Goal: Transaction & Acquisition: Purchase product/service

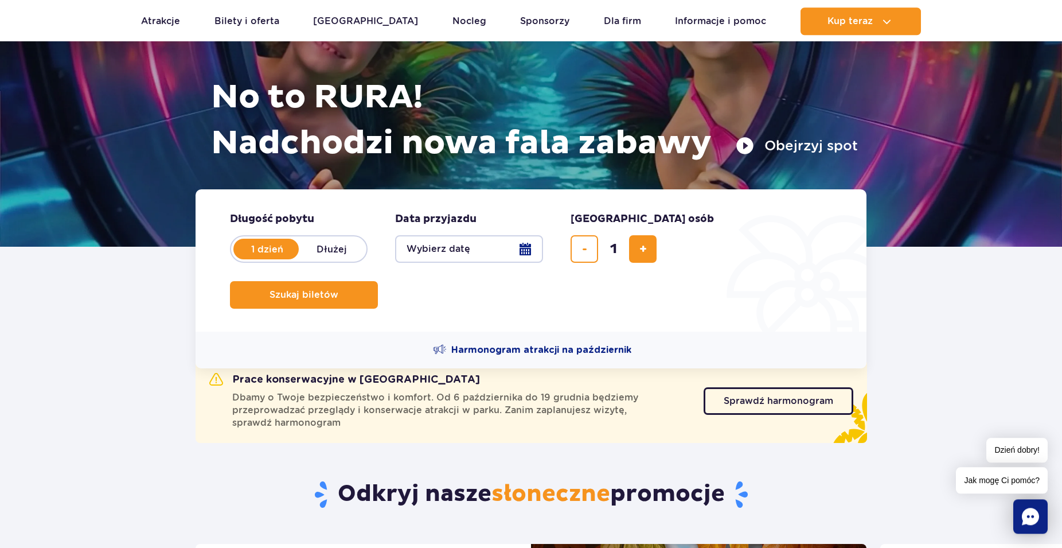
scroll to position [117, 0]
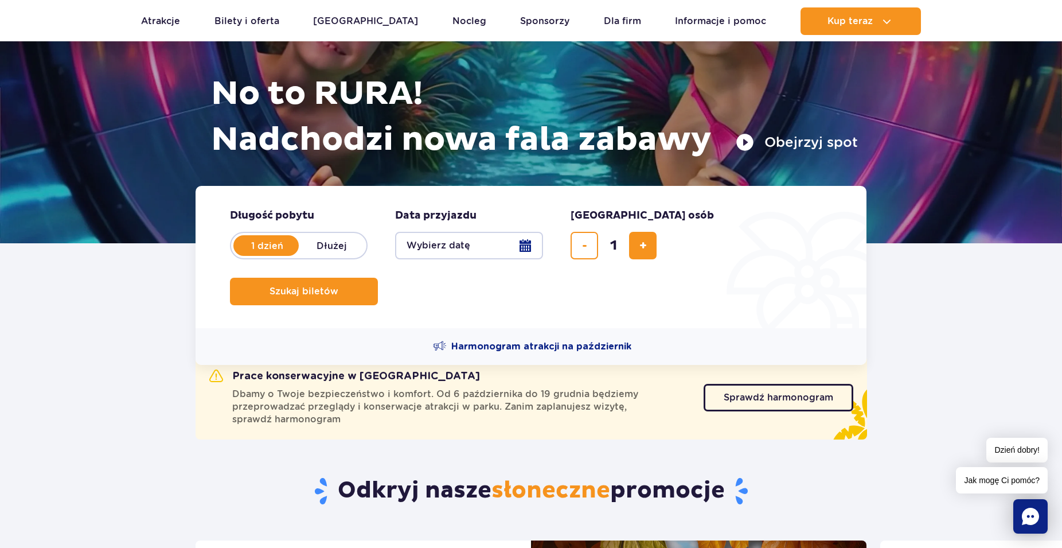
click at [322, 245] on label "Dłużej" at bounding box center [331, 245] width 65 height 24
click at [311, 255] on input "Dłużej" at bounding box center [305, 256] width 13 height 2
radio input "false"
radio input "true"
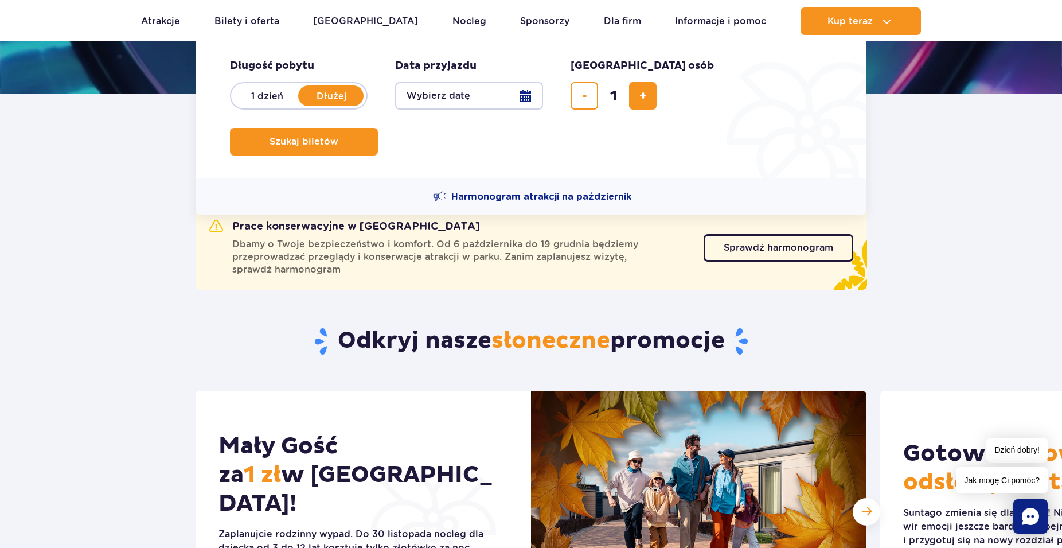
scroll to position [175, 0]
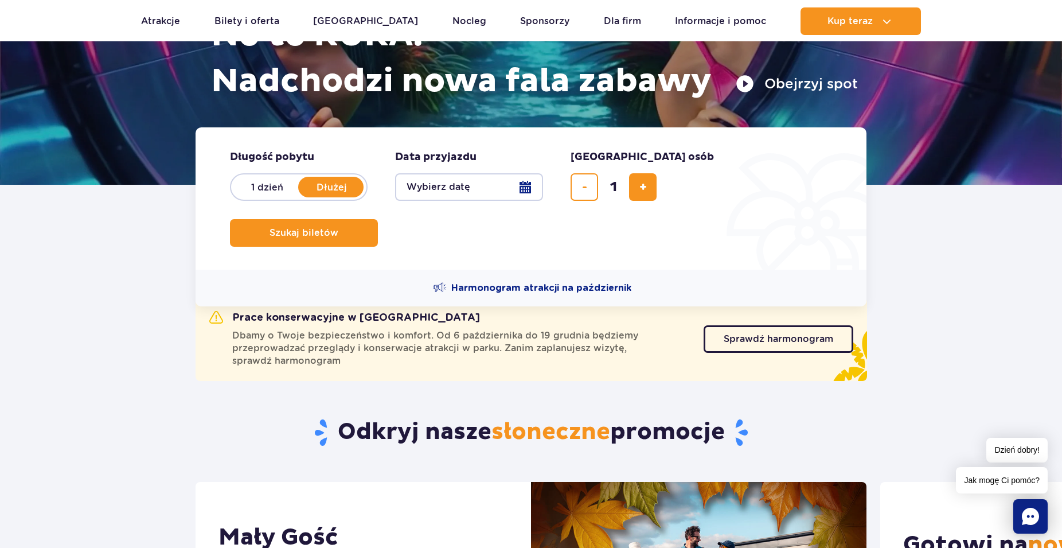
click at [470, 189] on button "Wybierz datę" at bounding box center [469, 187] width 148 height 28
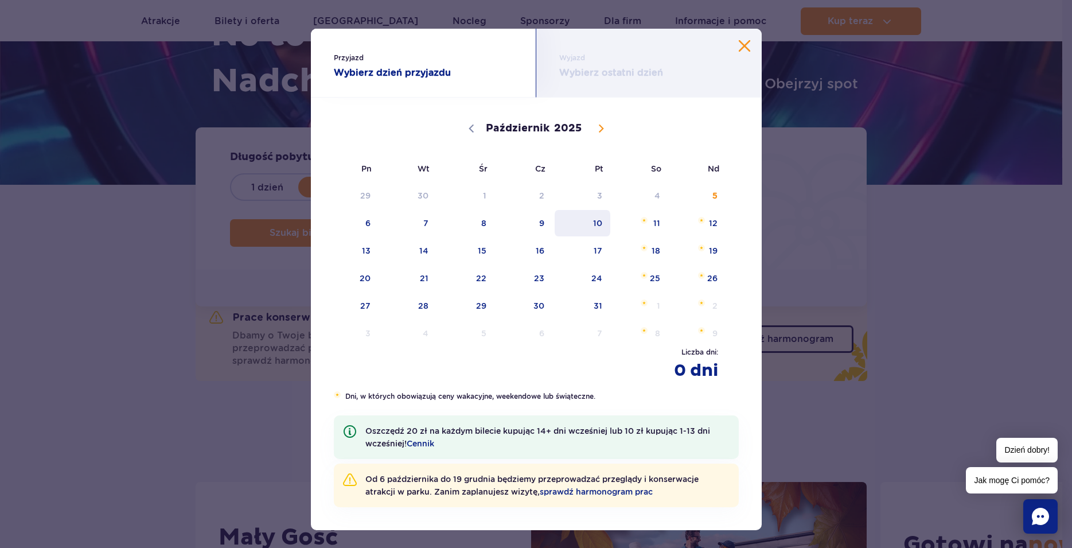
click at [600, 218] on span "10" at bounding box center [582, 223] width 58 height 26
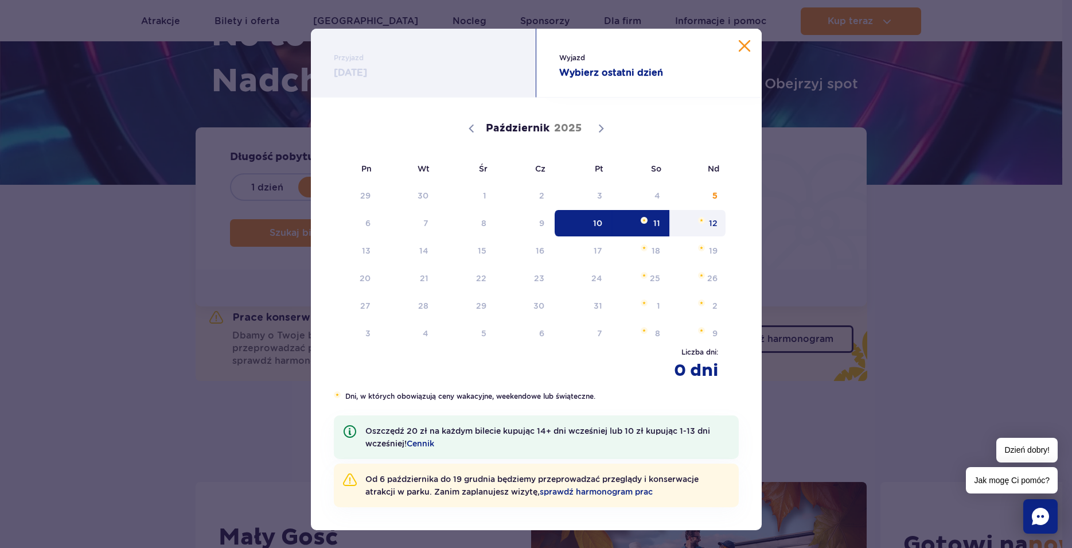
click at [702, 218] on span "12" at bounding box center [698, 223] width 58 height 26
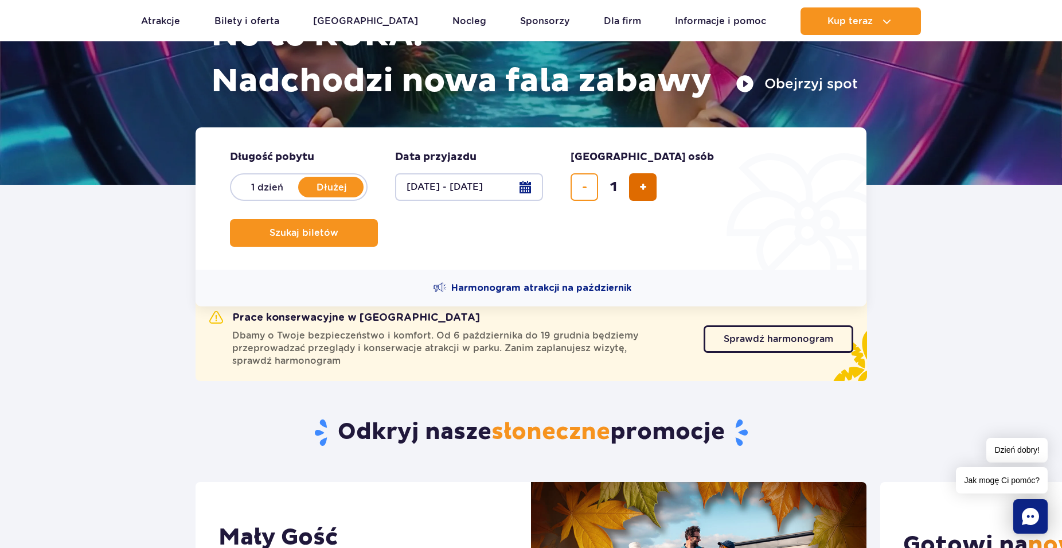
click at [646, 187] on span "dodaj bilet" at bounding box center [642, 187] width 7 height 0
click at [645, 187] on span "dodaj bilet" at bounding box center [642, 187] width 7 height 0
type input "3"
click at [378, 219] on button "Szukaj biletów" at bounding box center [304, 233] width 148 height 28
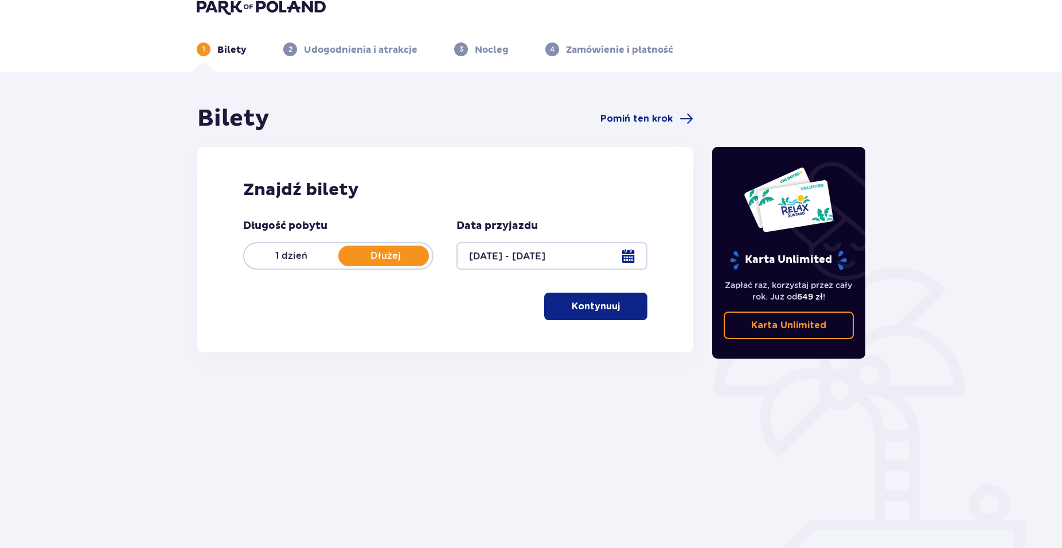
scroll to position [41, 0]
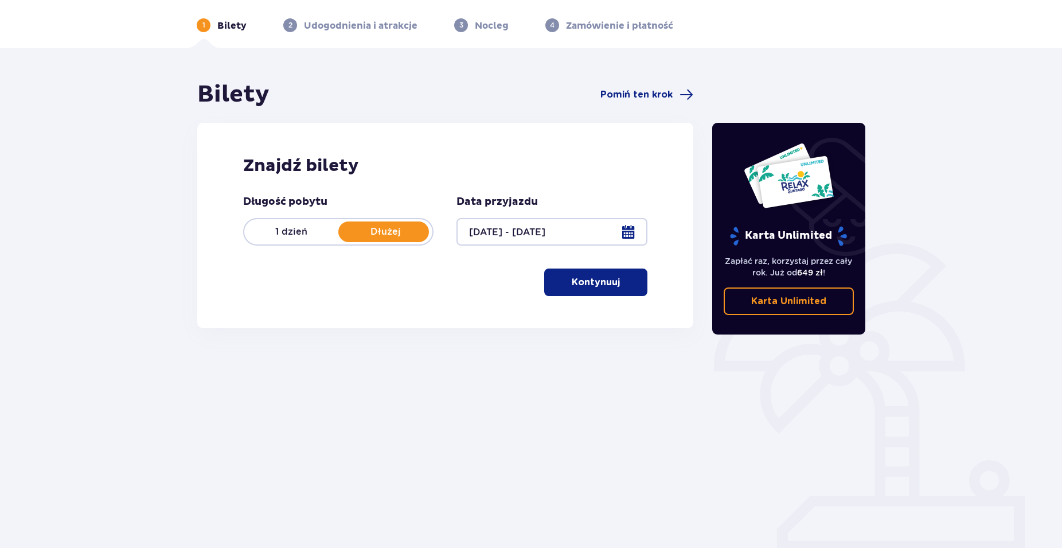
click at [572, 284] on p "Kontynuuj" at bounding box center [596, 282] width 48 height 13
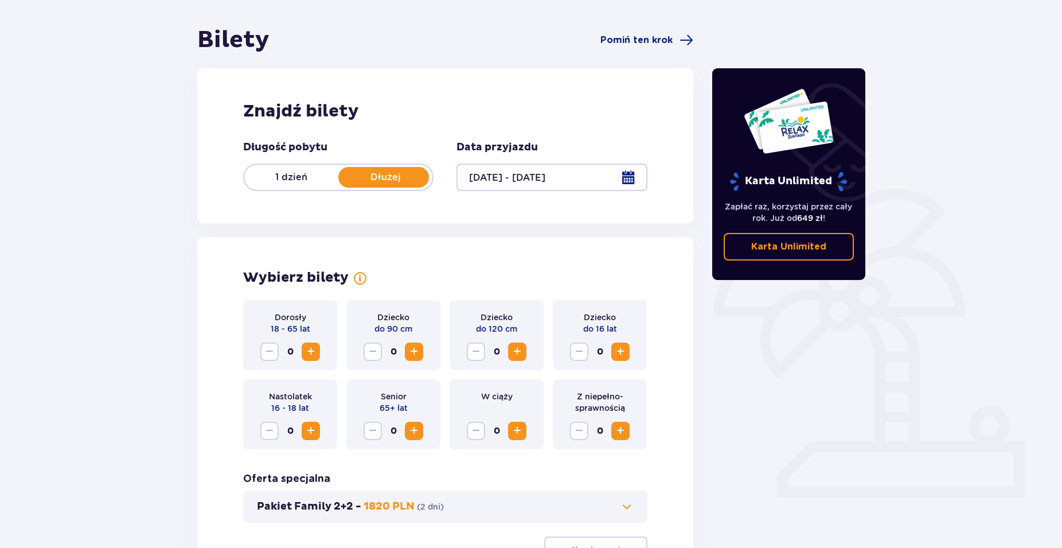
scroll to position [213, 0]
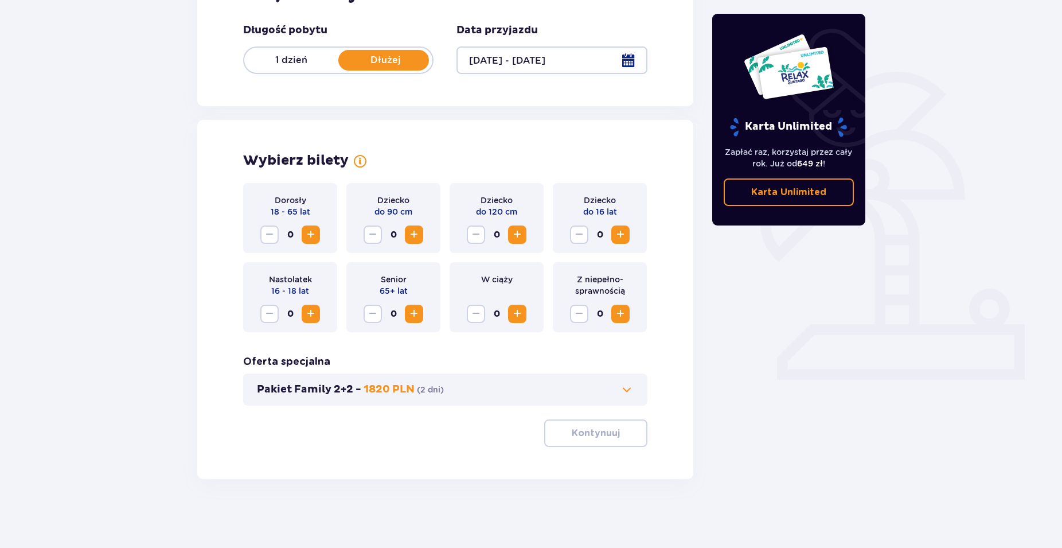
click at [314, 239] on span "Zwiększ" at bounding box center [311, 235] width 14 height 14
click at [556, 429] on button "Kontynuuj" at bounding box center [595, 433] width 103 height 28
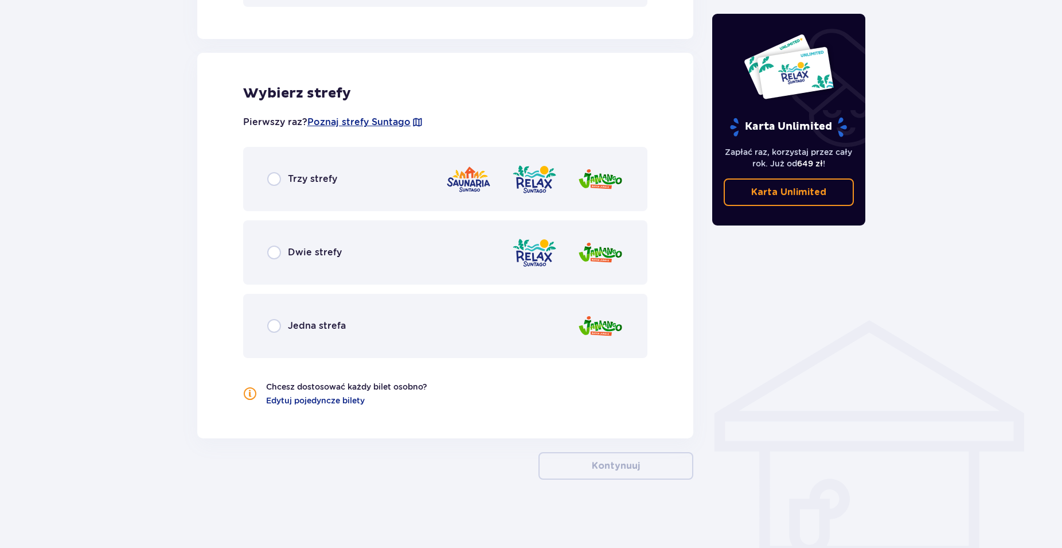
scroll to position [612, 0]
click at [264, 323] on div "Jedna strefa" at bounding box center [445, 325] width 404 height 64
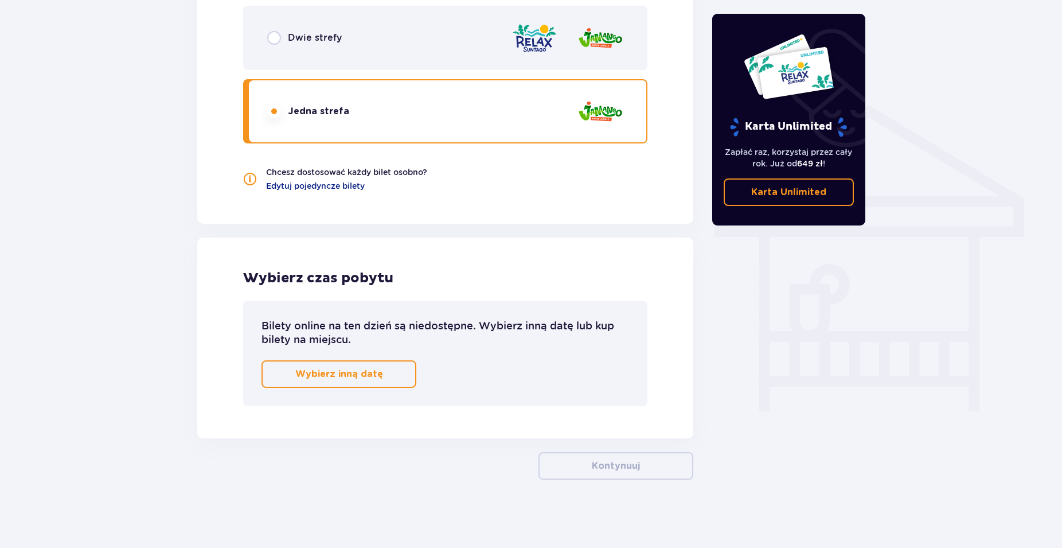
scroll to position [826, 0]
click at [350, 377] on p "Wybierz inną datę" at bounding box center [339, 373] width 88 height 13
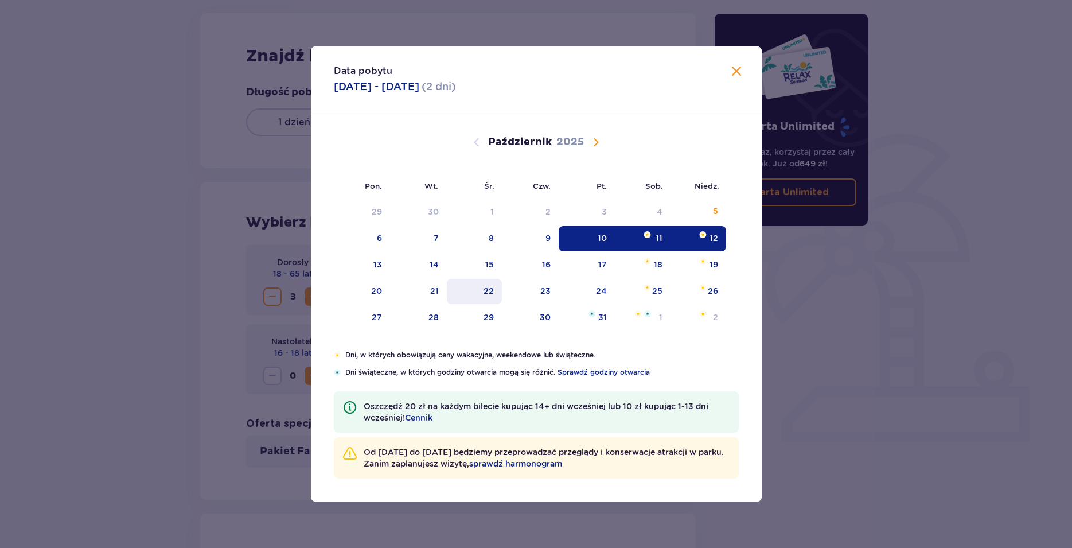
scroll to position [150, 0]
click at [736, 76] on span "Zamknij" at bounding box center [736, 72] width 14 height 14
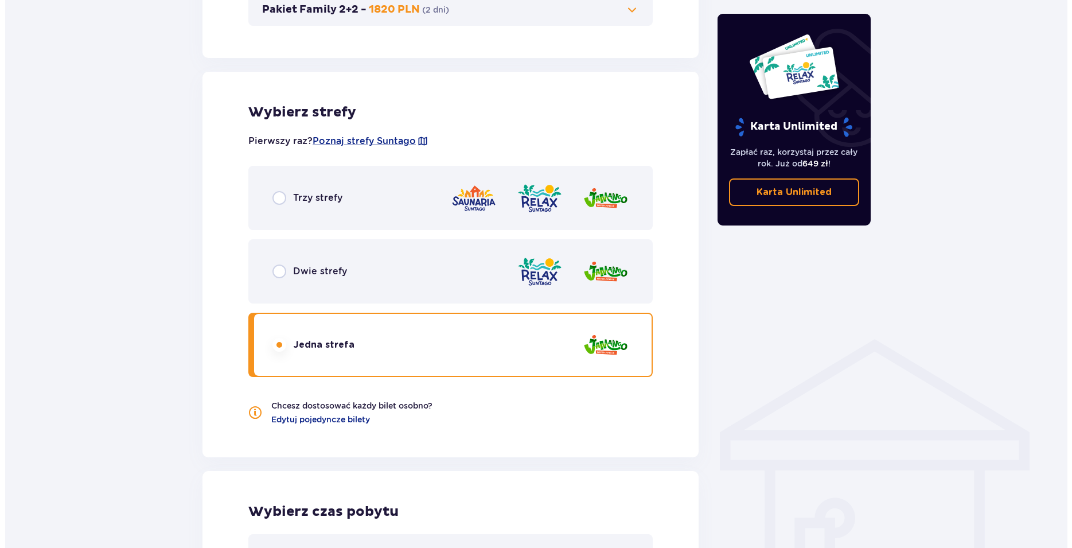
scroll to position [358, 0]
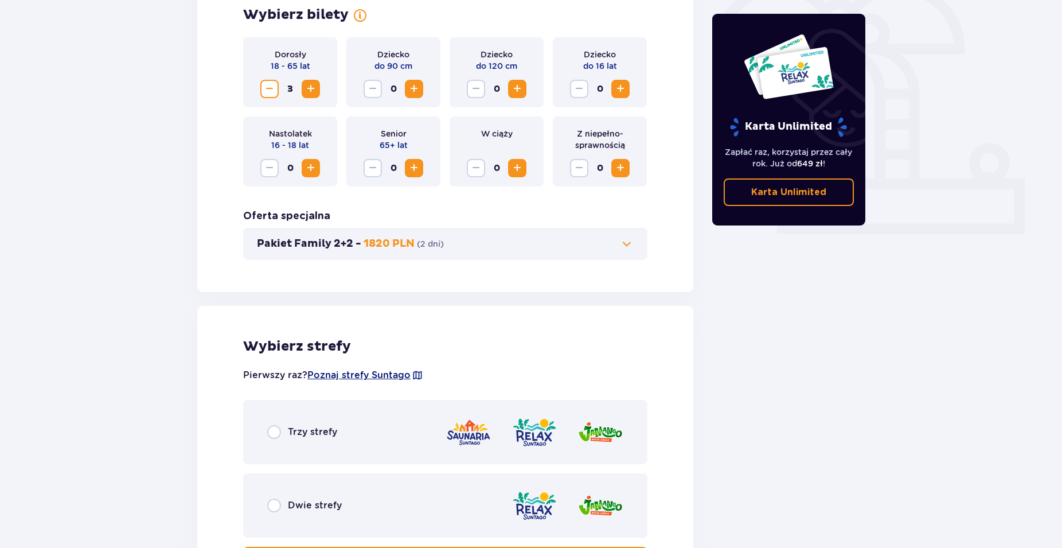
click at [358, 376] on span "Poznaj strefy Suntago" at bounding box center [358, 375] width 103 height 13
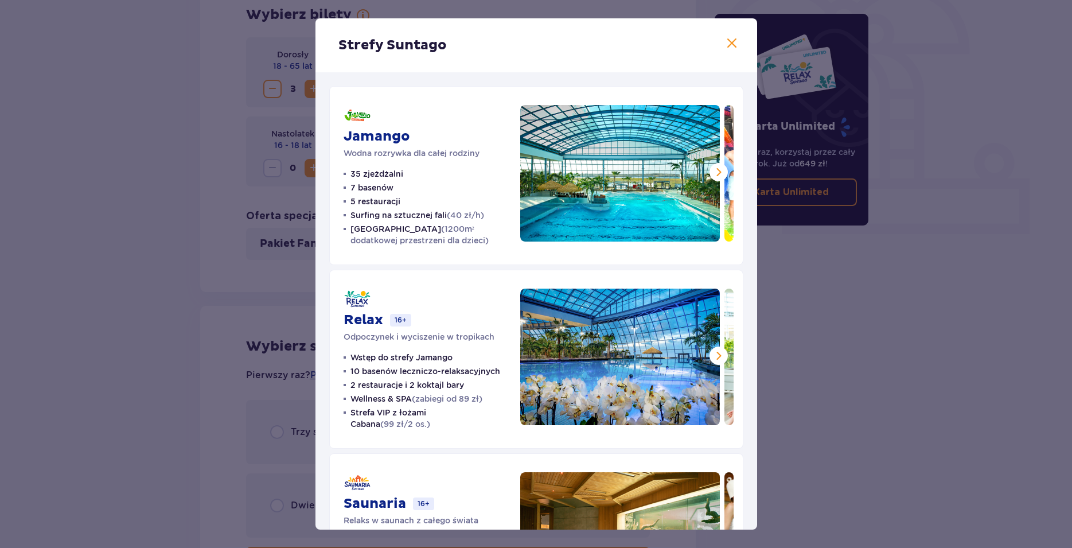
click at [712, 174] on span at bounding box center [719, 172] width 14 height 14
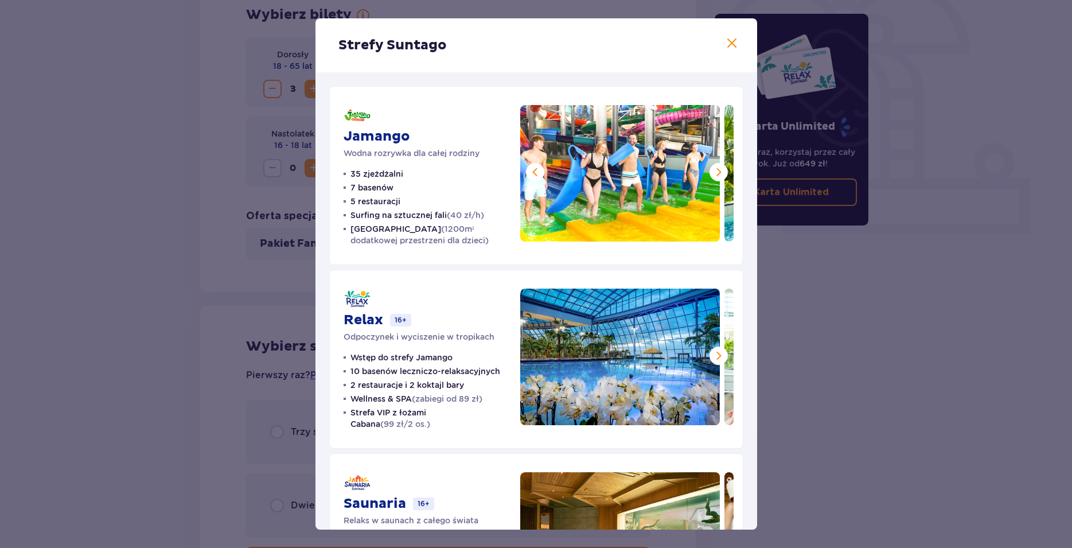
click at [712, 174] on span at bounding box center [719, 172] width 14 height 14
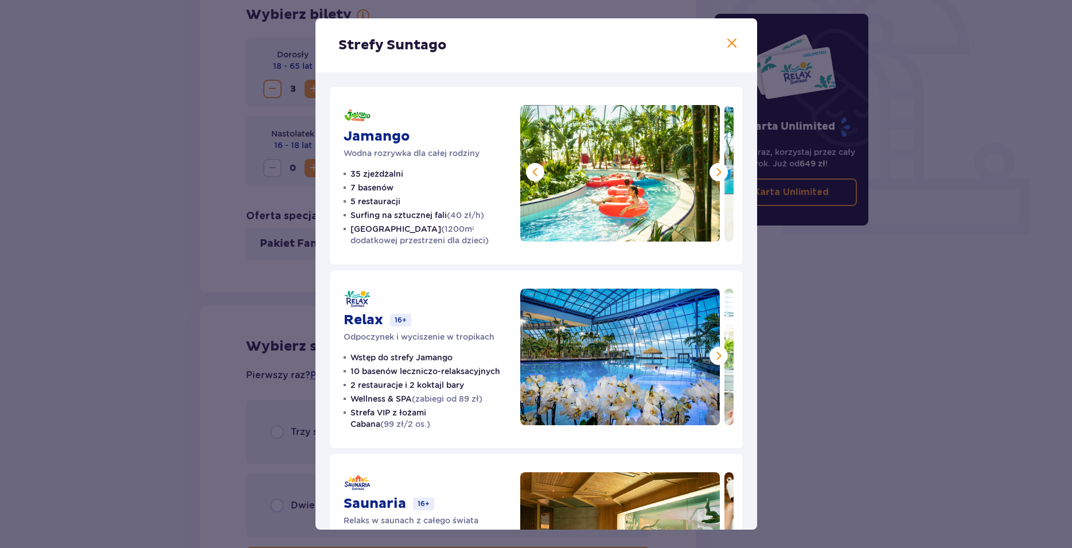
click at [712, 174] on span at bounding box center [719, 172] width 14 height 14
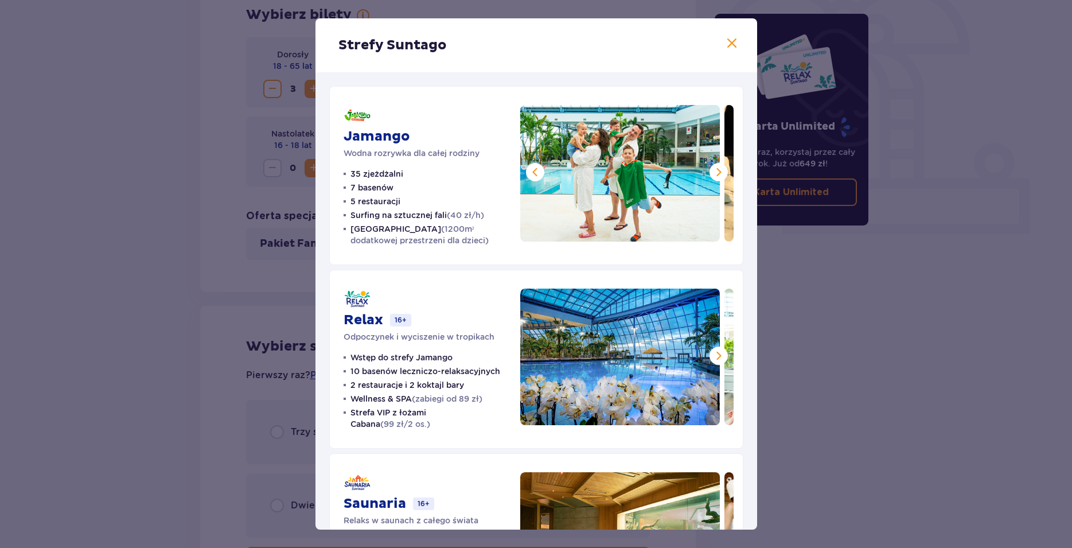
click at [712, 174] on span at bounding box center [719, 172] width 14 height 14
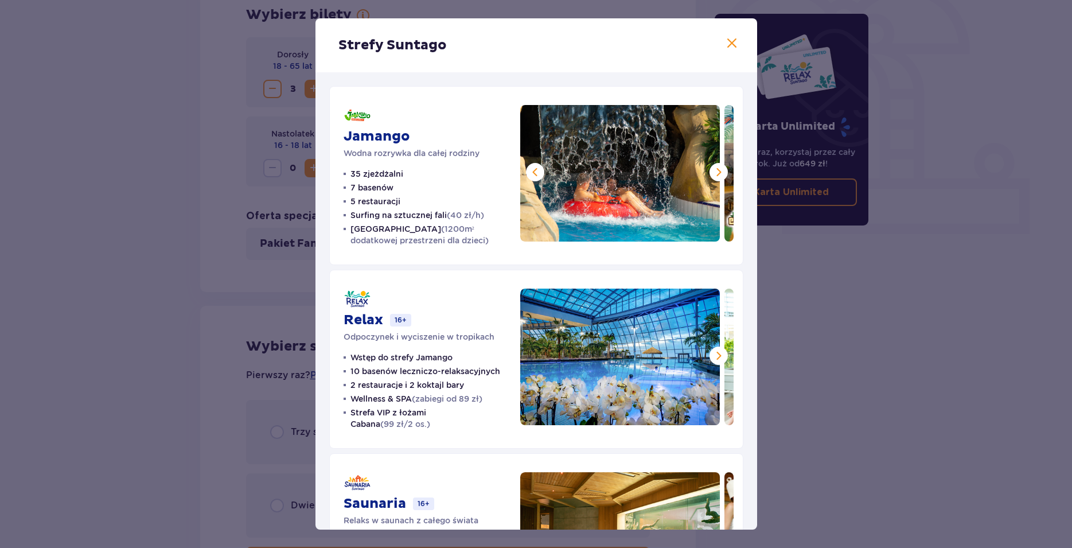
click at [712, 174] on span at bounding box center [719, 172] width 14 height 14
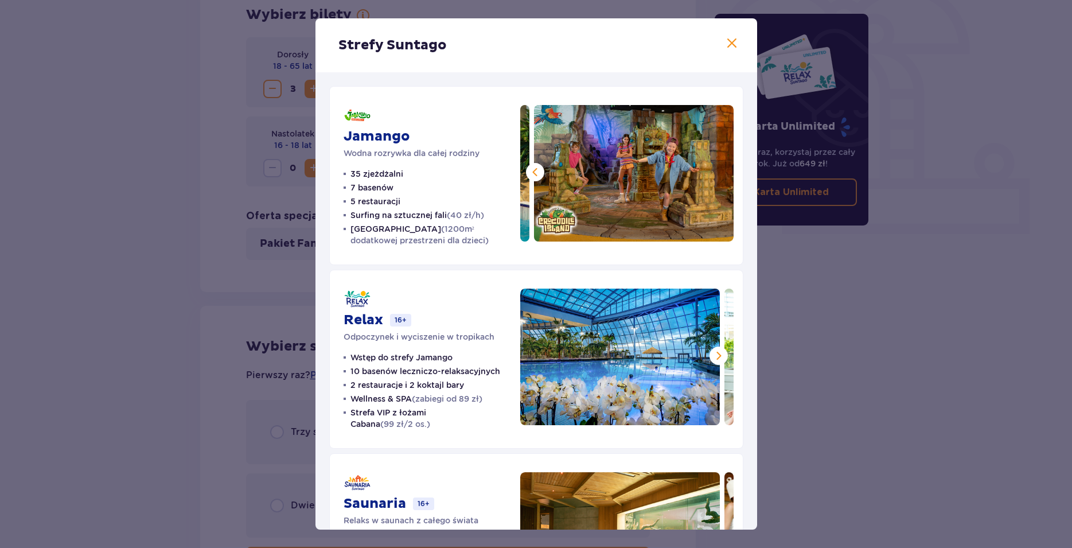
click at [708, 173] on img at bounding box center [634, 173] width 200 height 136
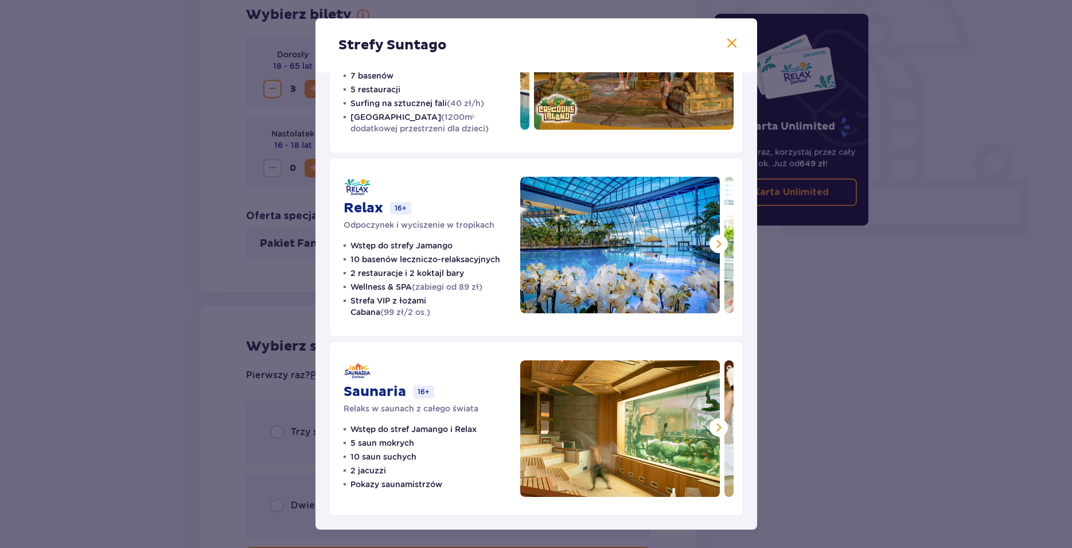
scroll to position [123, 0]
click at [712, 237] on span at bounding box center [719, 244] width 14 height 14
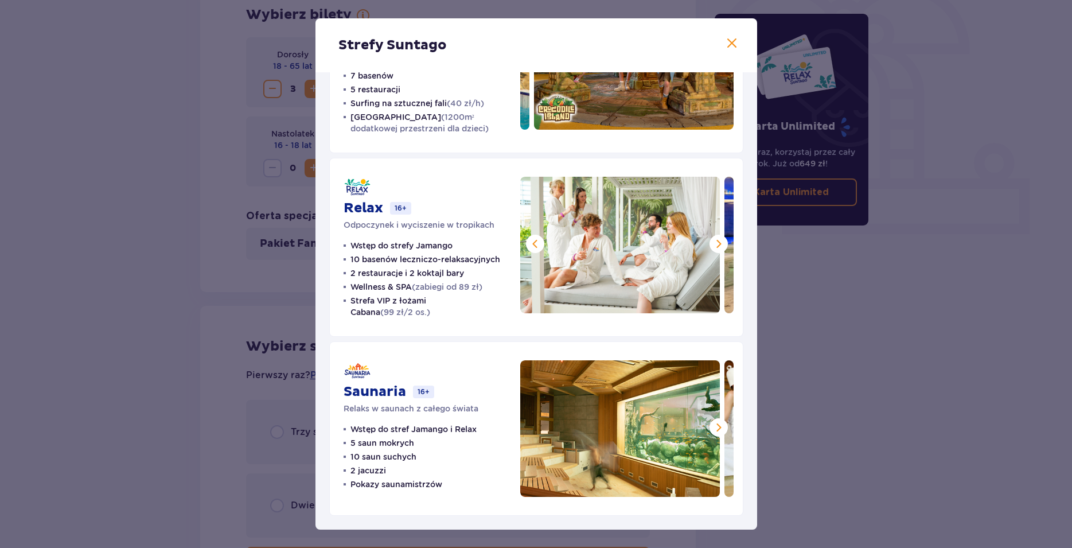
click at [712, 428] on span at bounding box center [719, 427] width 14 height 14
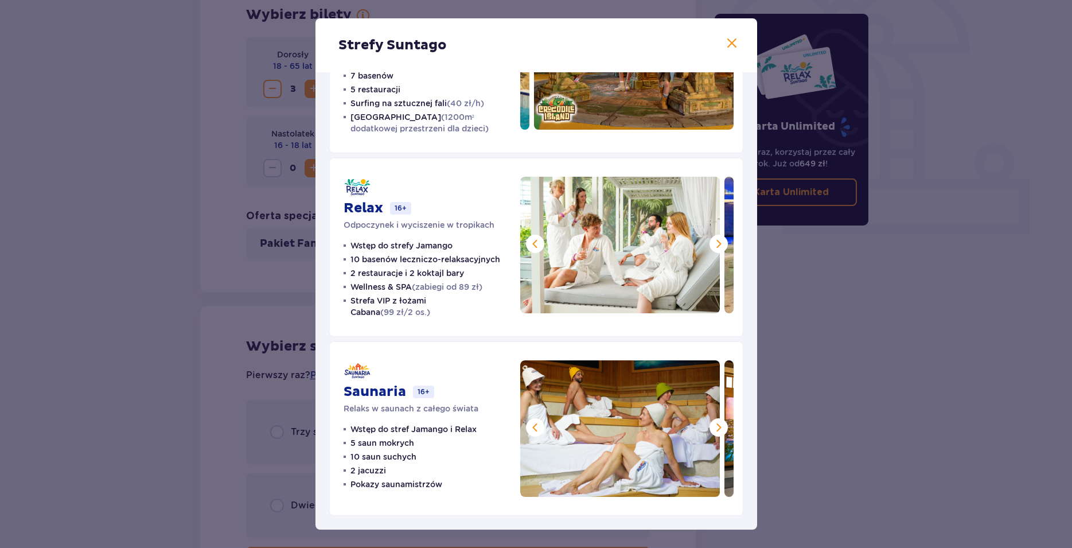
click at [712, 428] on span at bounding box center [719, 427] width 14 height 14
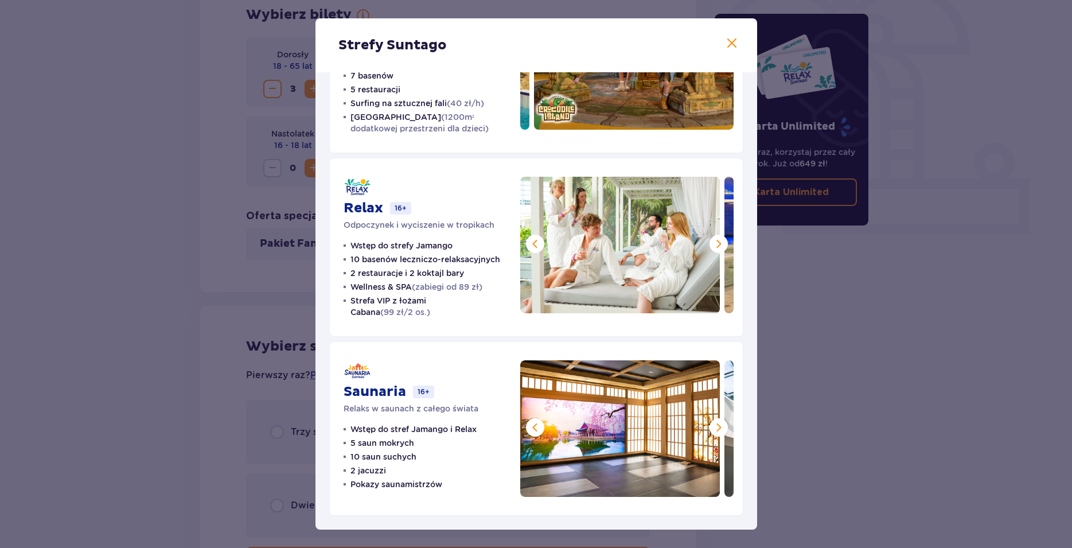
click at [712, 428] on span at bounding box center [719, 427] width 14 height 14
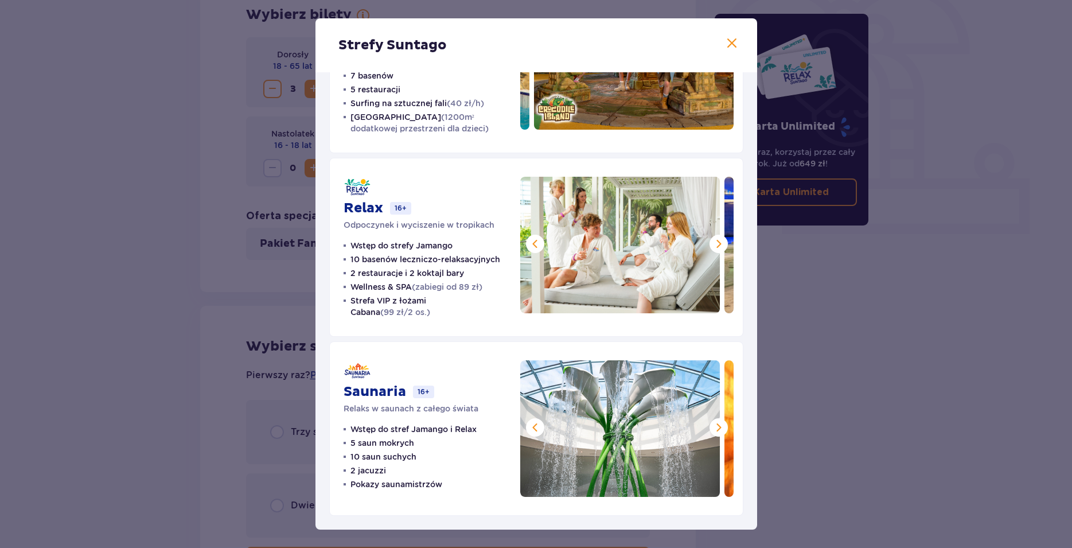
click at [712, 428] on span at bounding box center [719, 427] width 14 height 14
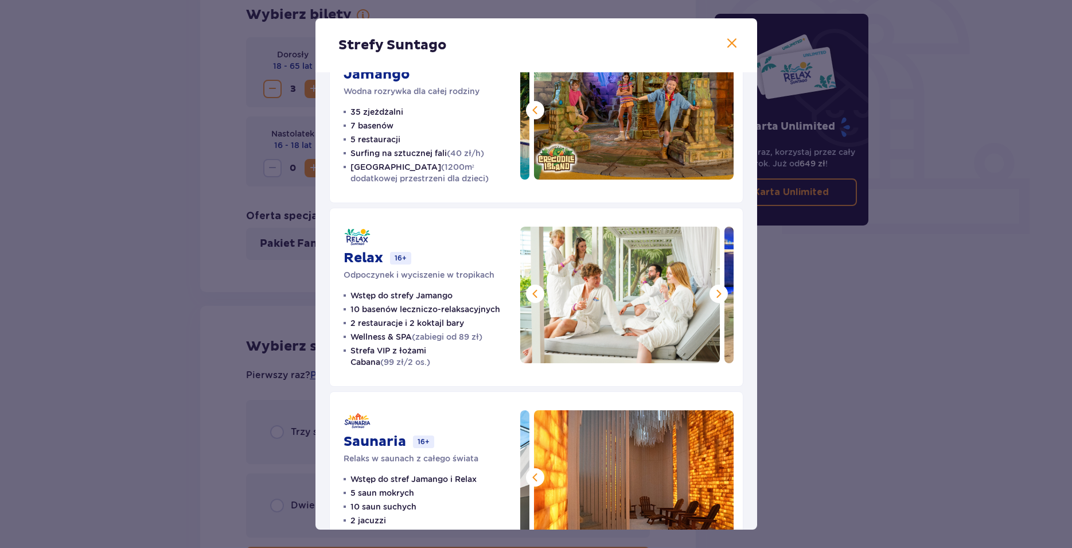
scroll to position [58, 0]
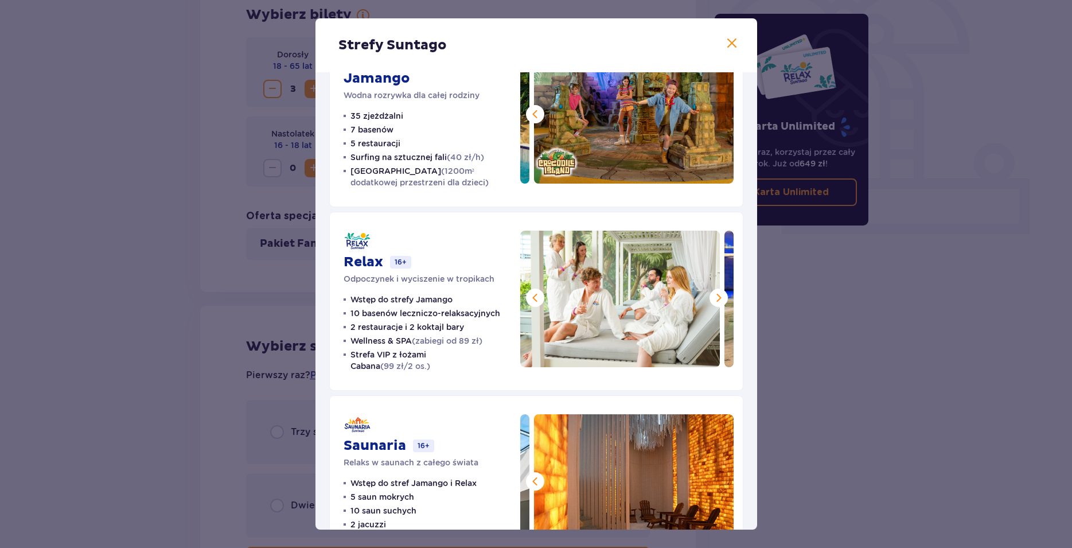
click at [712, 295] on span at bounding box center [719, 298] width 14 height 14
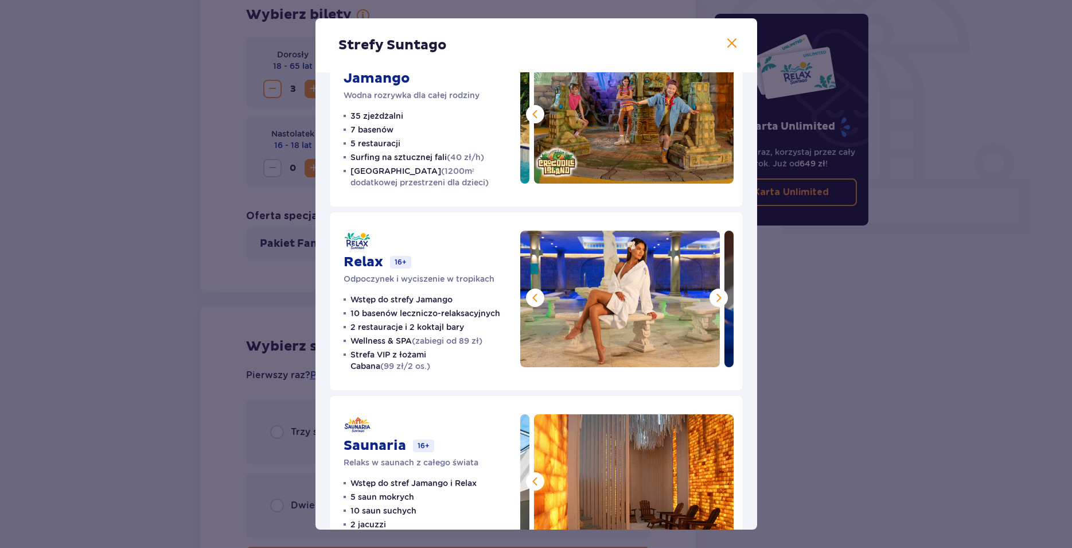
click at [712, 304] on button at bounding box center [718, 297] width 18 height 18
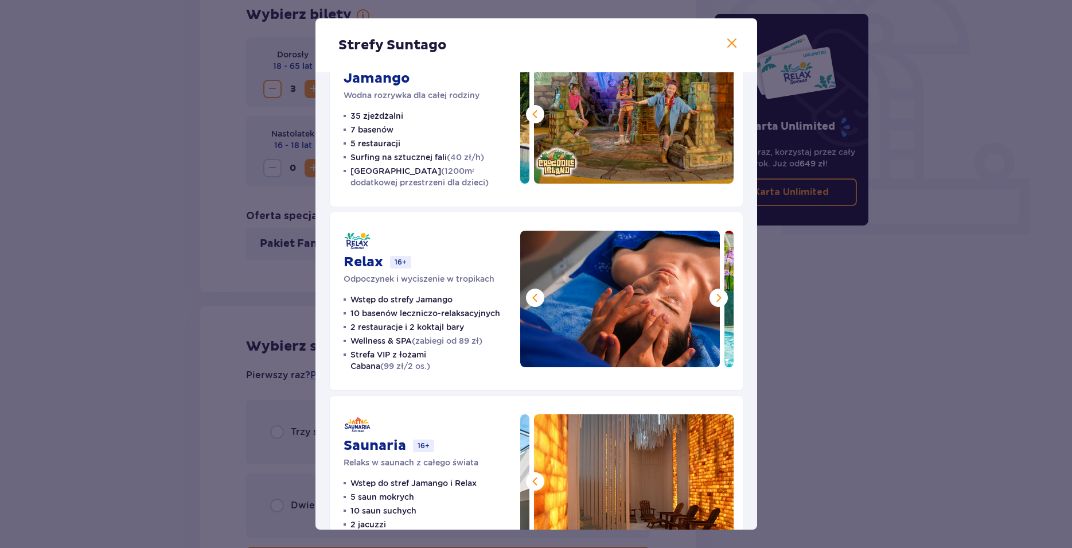
click at [712, 305] on button at bounding box center [718, 297] width 18 height 18
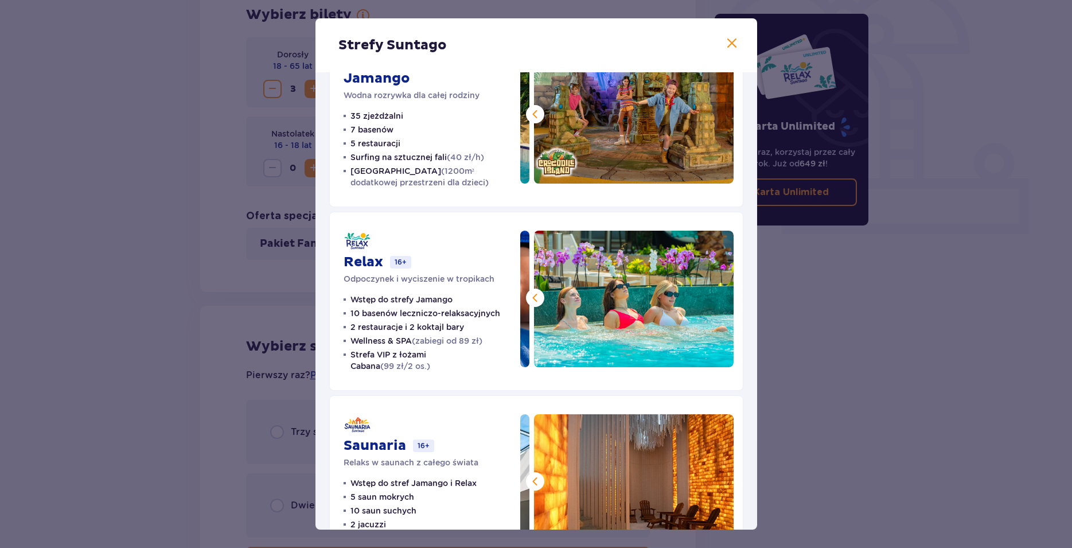
click at [712, 305] on img at bounding box center [634, 298] width 200 height 136
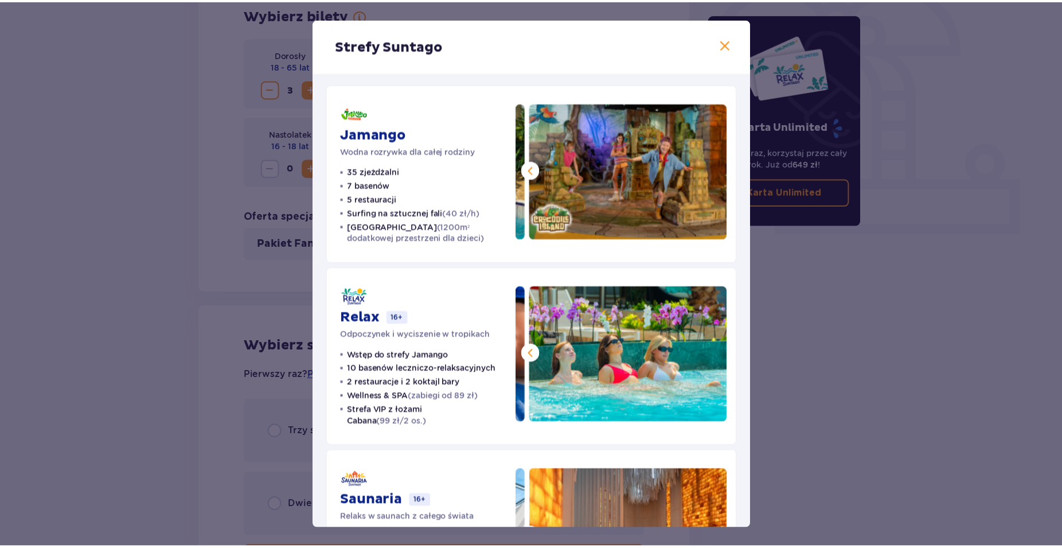
scroll to position [0, 0]
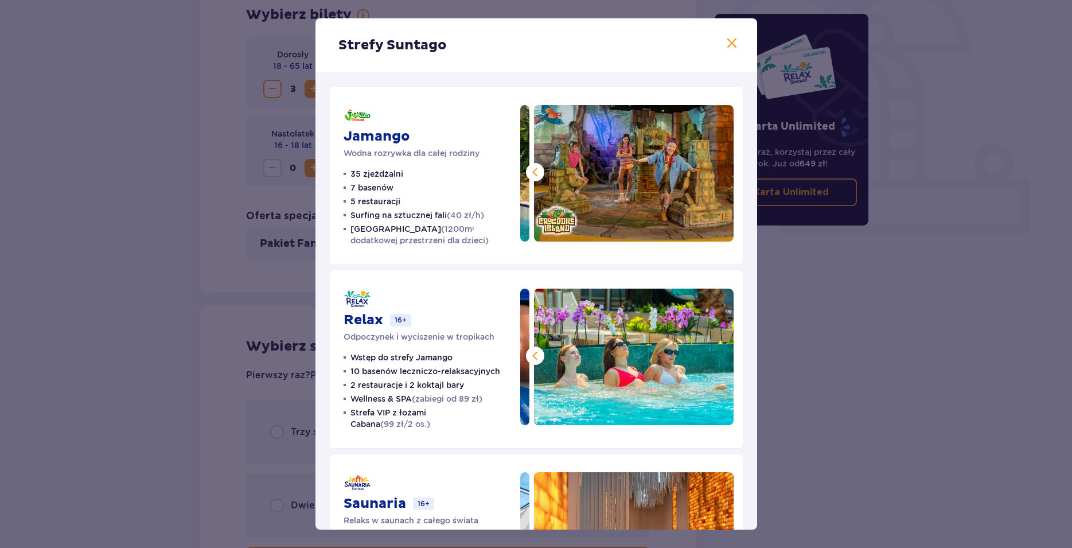
click at [528, 175] on span at bounding box center [535, 172] width 14 height 14
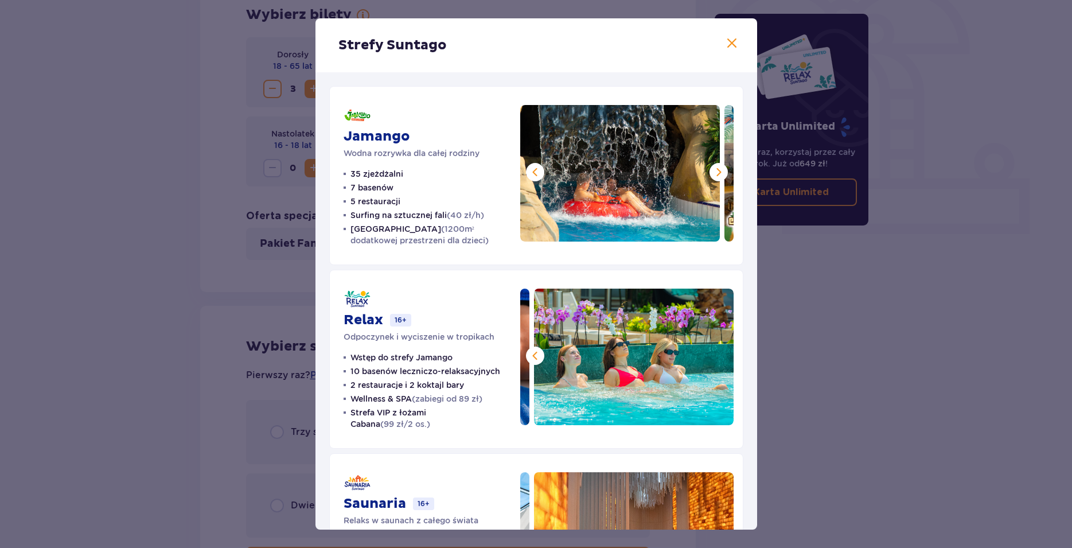
click at [528, 175] on span at bounding box center [535, 172] width 14 height 14
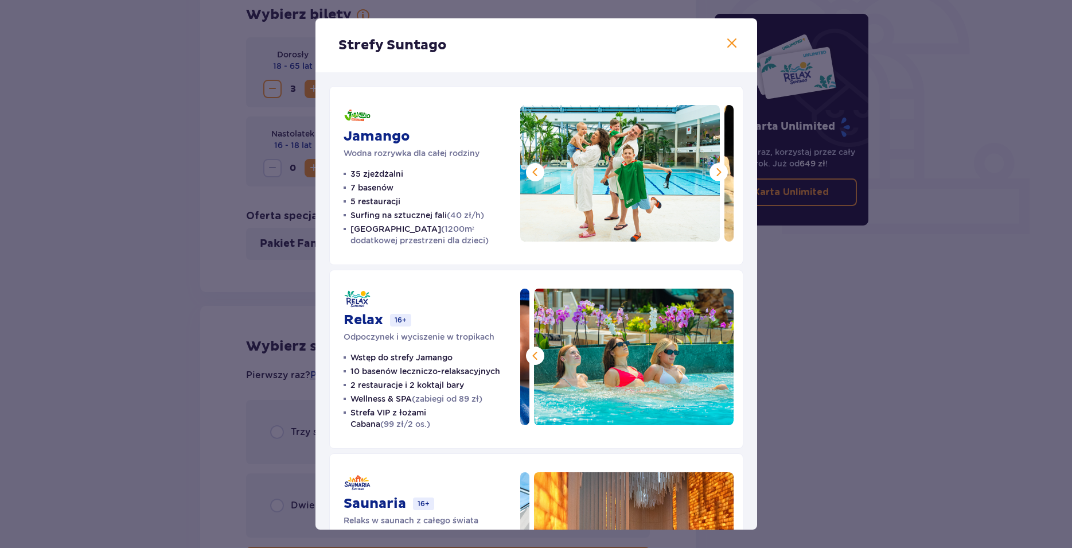
click at [528, 175] on span at bounding box center [535, 172] width 14 height 14
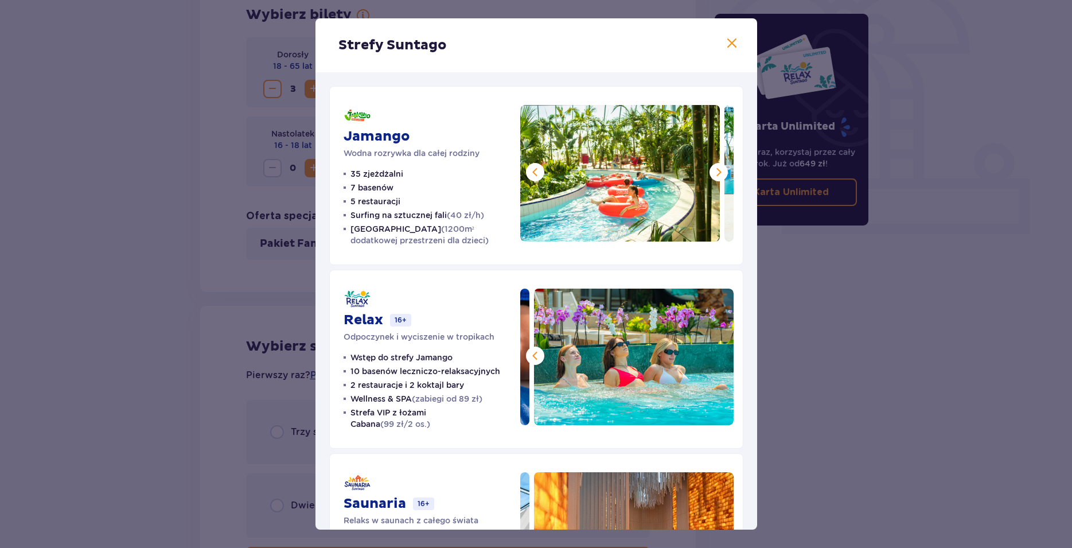
click at [712, 175] on span at bounding box center [719, 172] width 14 height 14
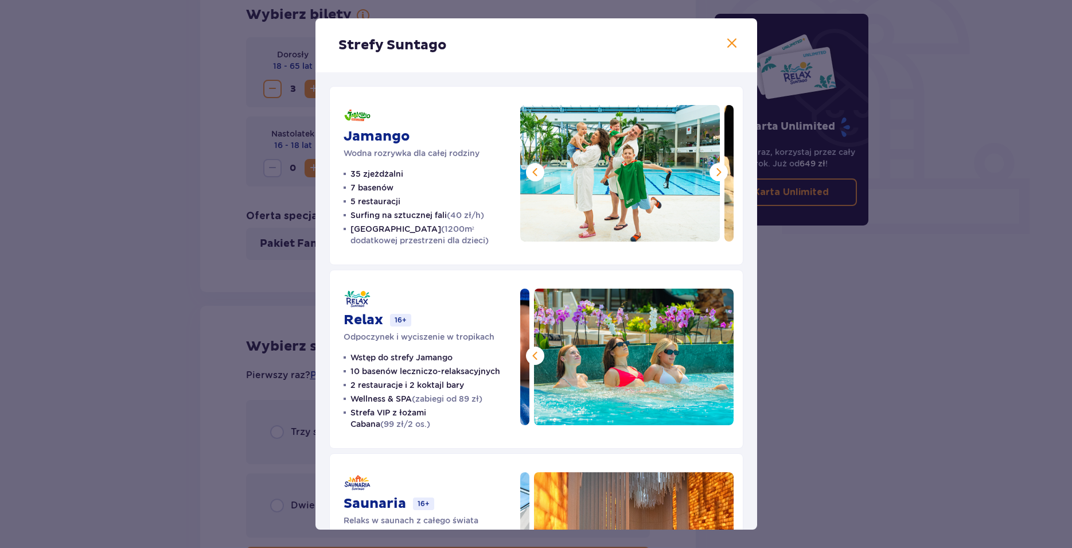
click at [712, 175] on span at bounding box center [719, 172] width 14 height 14
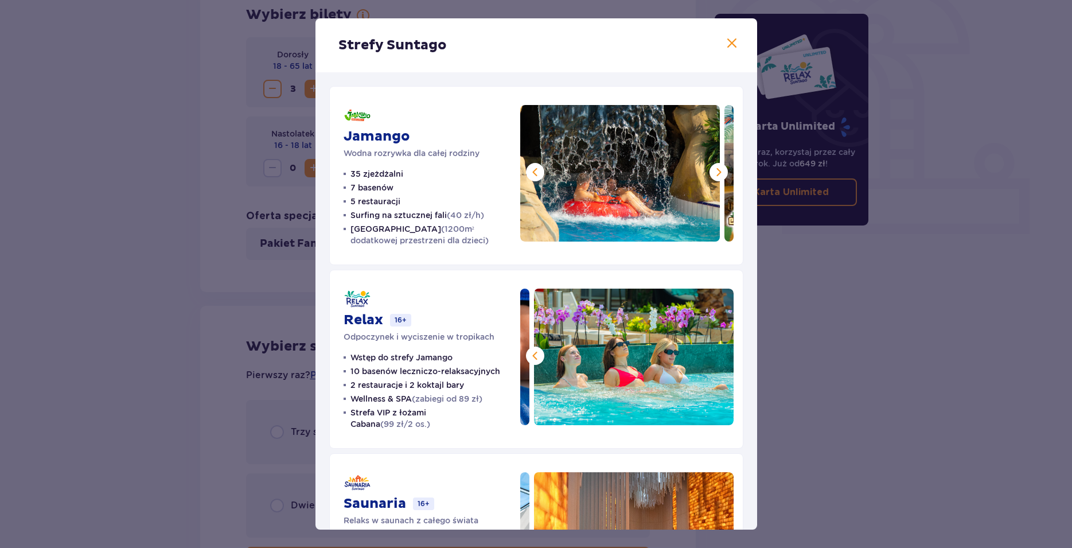
click at [723, 53] on div "Strefy Suntago" at bounding box center [535, 45] width 441 height 54
click at [725, 46] on span at bounding box center [732, 44] width 14 height 14
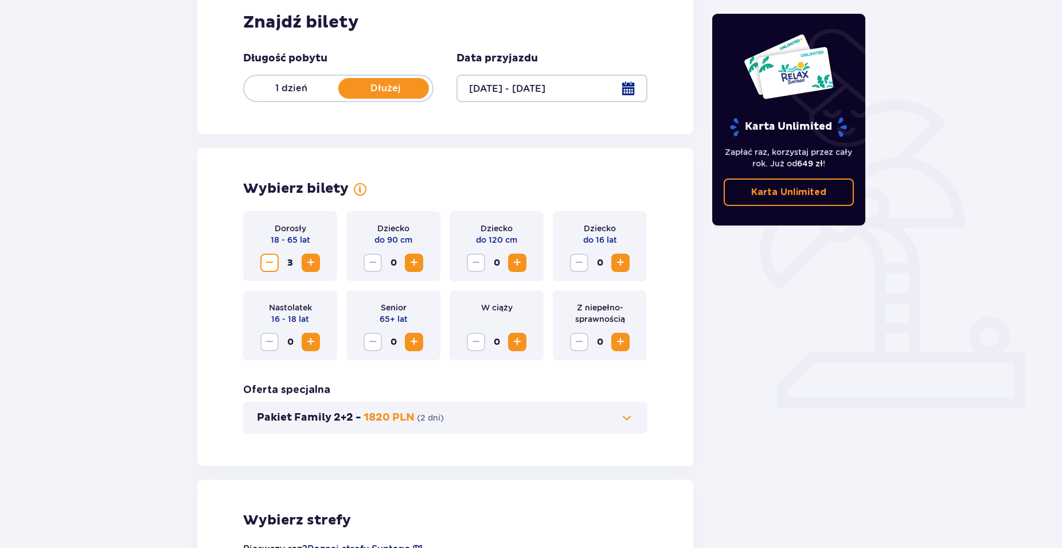
scroll to position [124, 0]
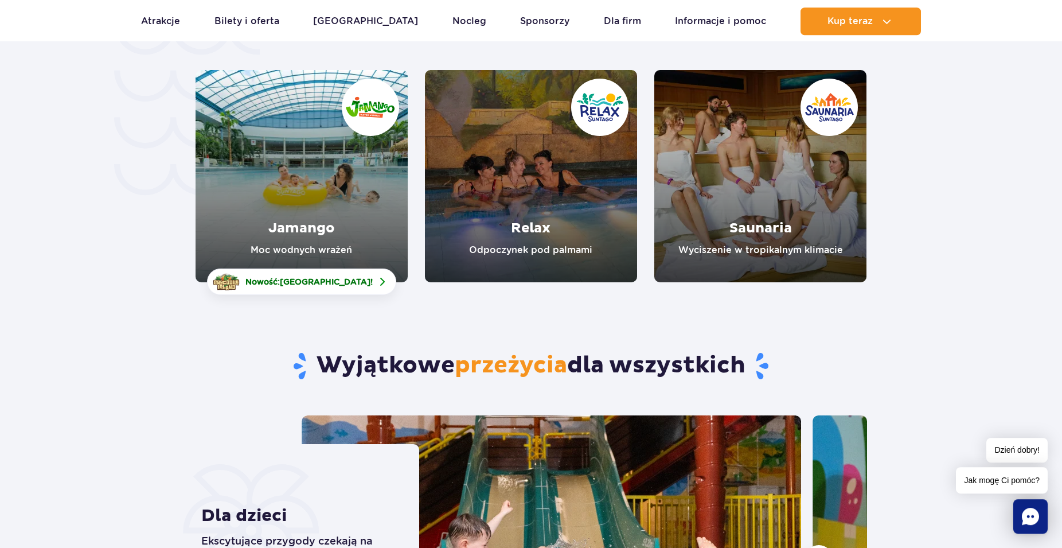
scroll to position [2697, 0]
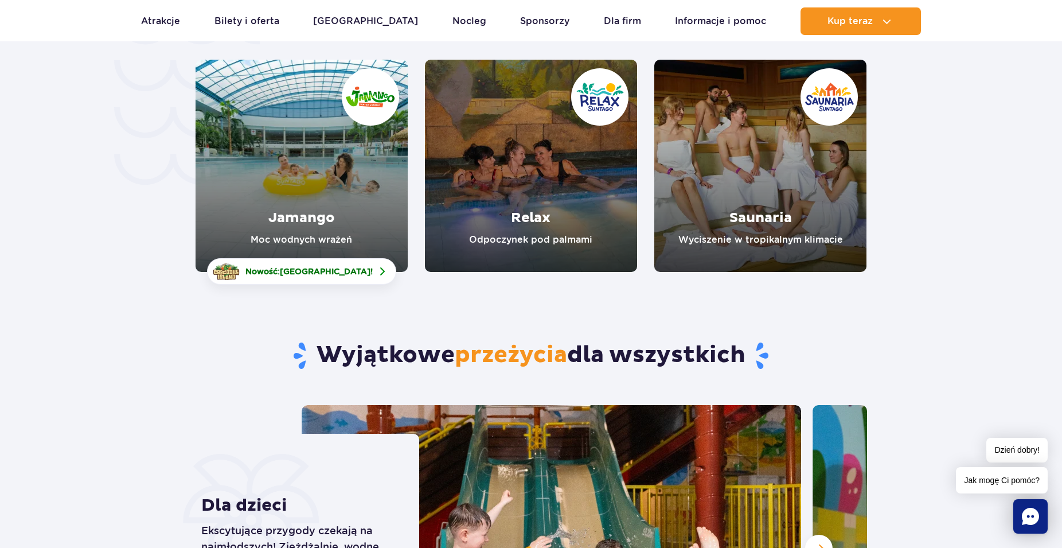
click at [332, 240] on link "Jamango" at bounding box center [302, 166] width 212 height 212
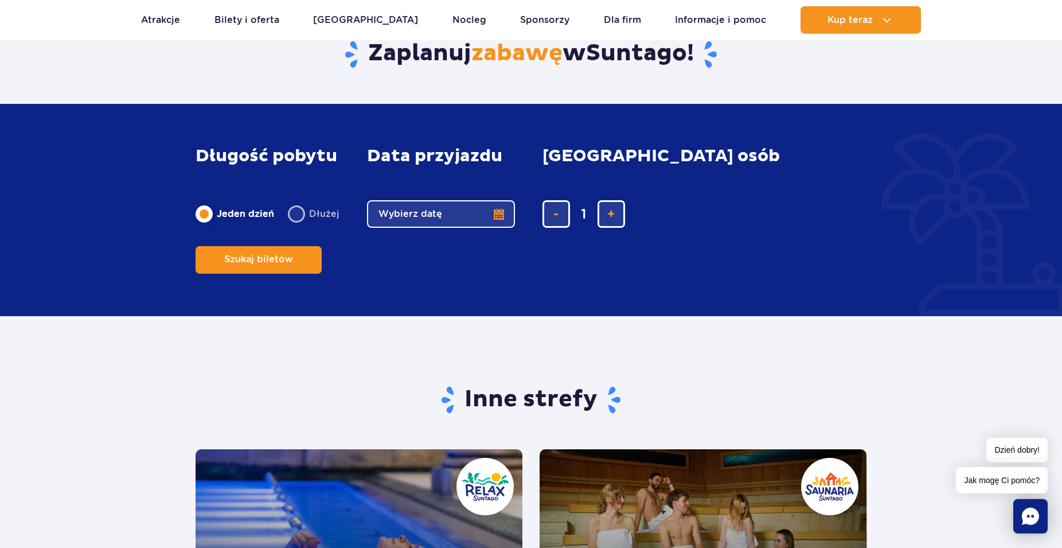
scroll to position [1930, 0]
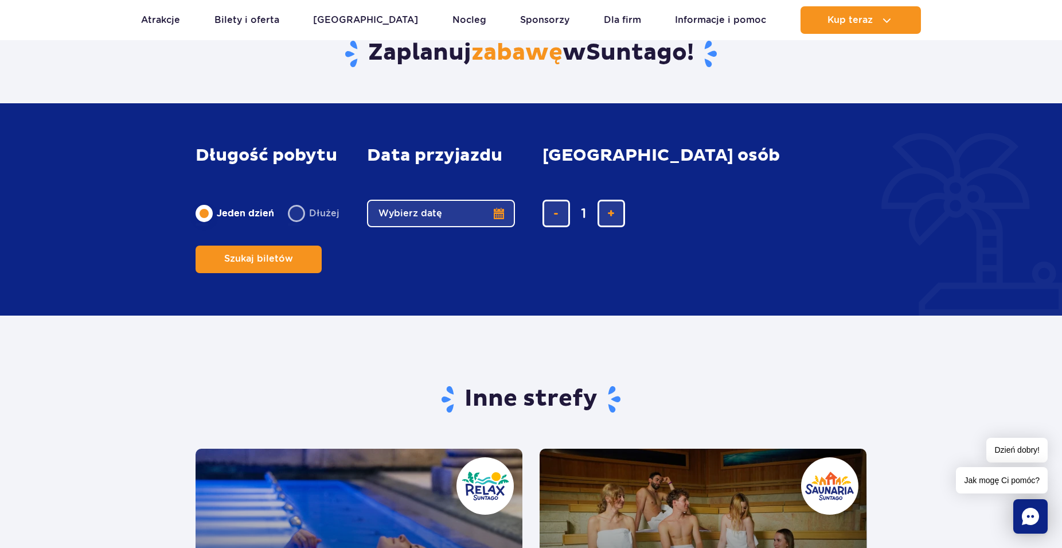
click at [453, 227] on button "Wybierz datę" at bounding box center [441, 214] width 148 height 28
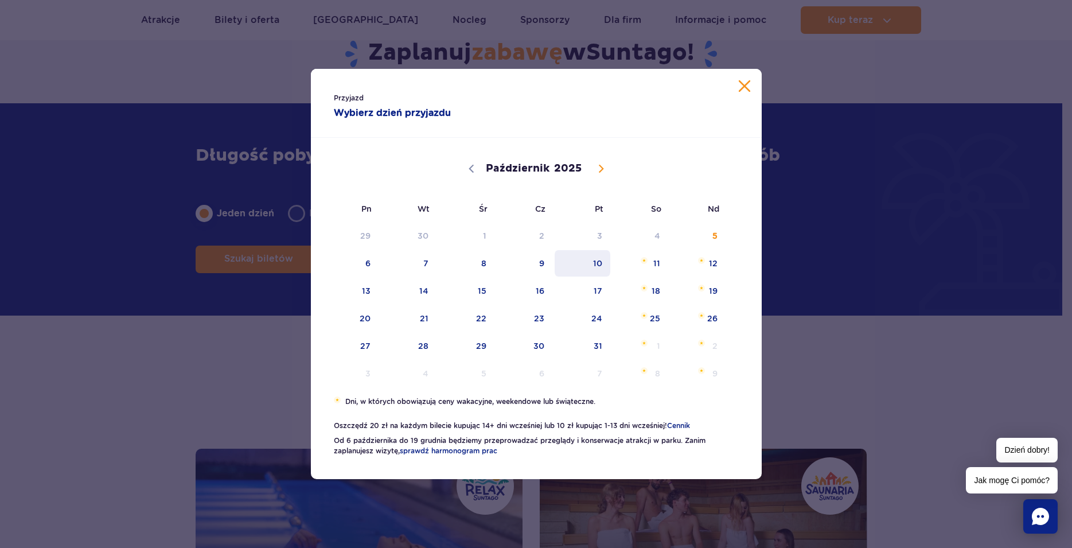
click at [598, 268] on span "10" at bounding box center [582, 263] width 58 height 26
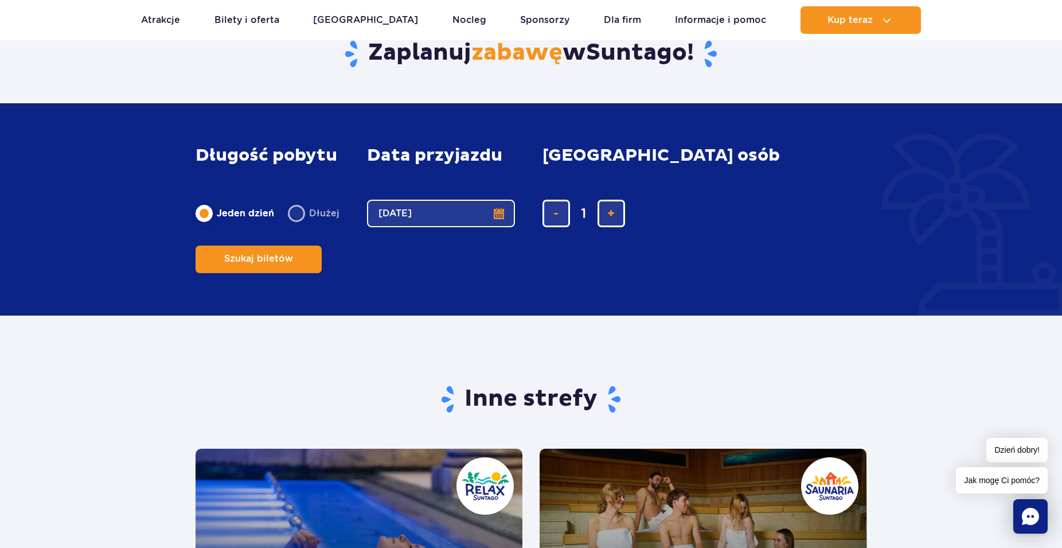
click at [288, 225] on label "Dłużej" at bounding box center [314, 213] width 52 height 24
click at [288, 225] on input "Dłużej" at bounding box center [294, 224] width 13 height 2
radio input "false"
radio input "true"
click at [471, 227] on button "Wybierz datę" at bounding box center [441, 214] width 148 height 28
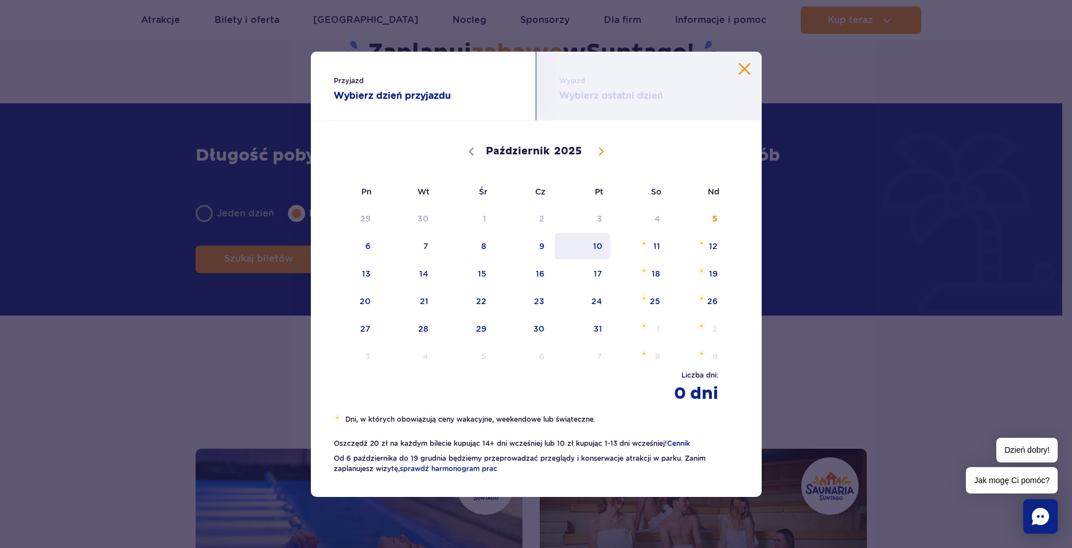
click at [603, 253] on span "10" at bounding box center [582, 246] width 58 height 26
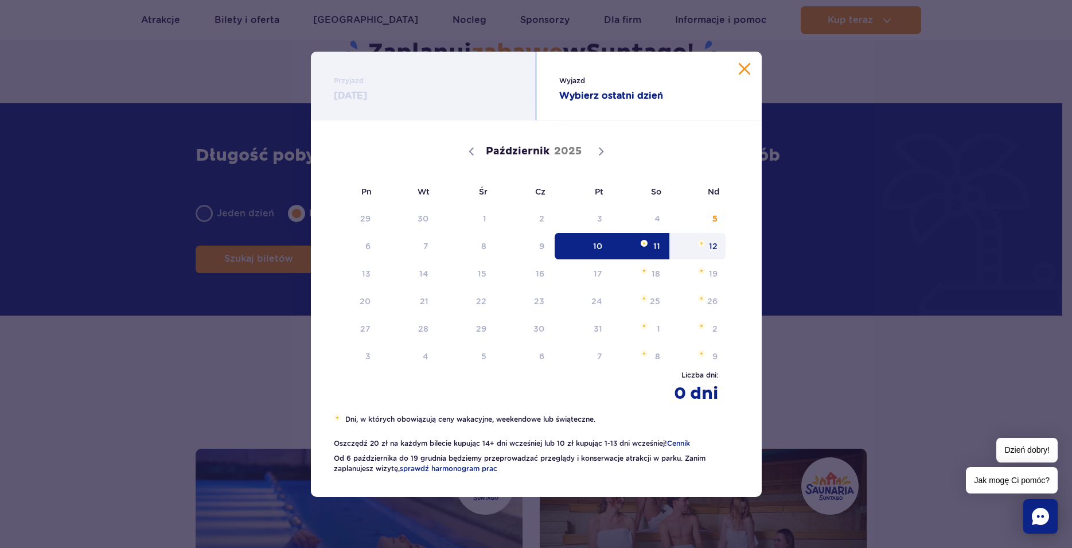
click at [709, 251] on span "12" at bounding box center [698, 246] width 58 height 26
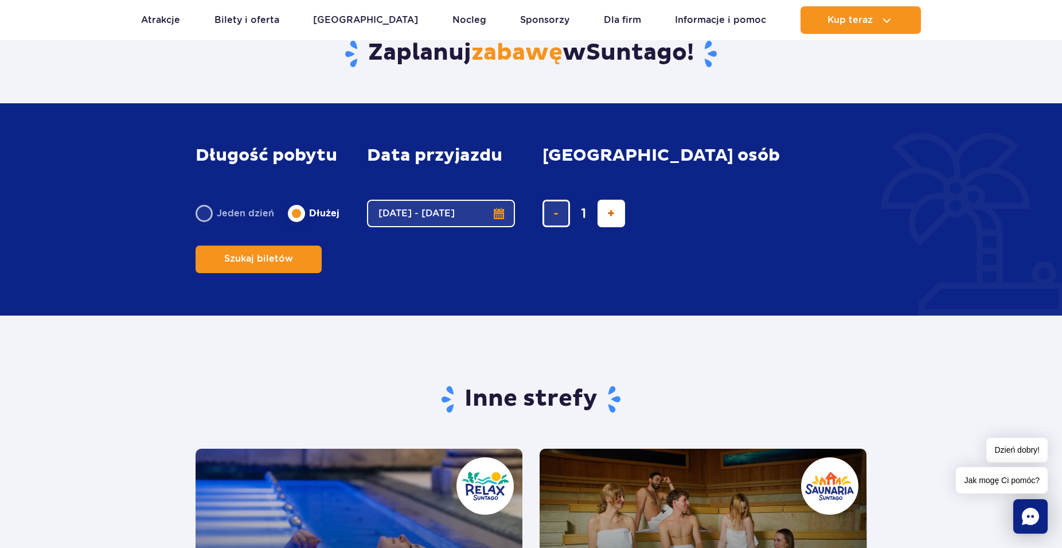
click at [600, 227] on button "dodaj bilet" at bounding box center [611, 214] width 28 height 28
click at [543, 227] on button "usuń bilet" at bounding box center [556, 214] width 28 height 28
type input "1"
click at [322, 245] on button "Szukaj biletów" at bounding box center [259, 259] width 126 height 28
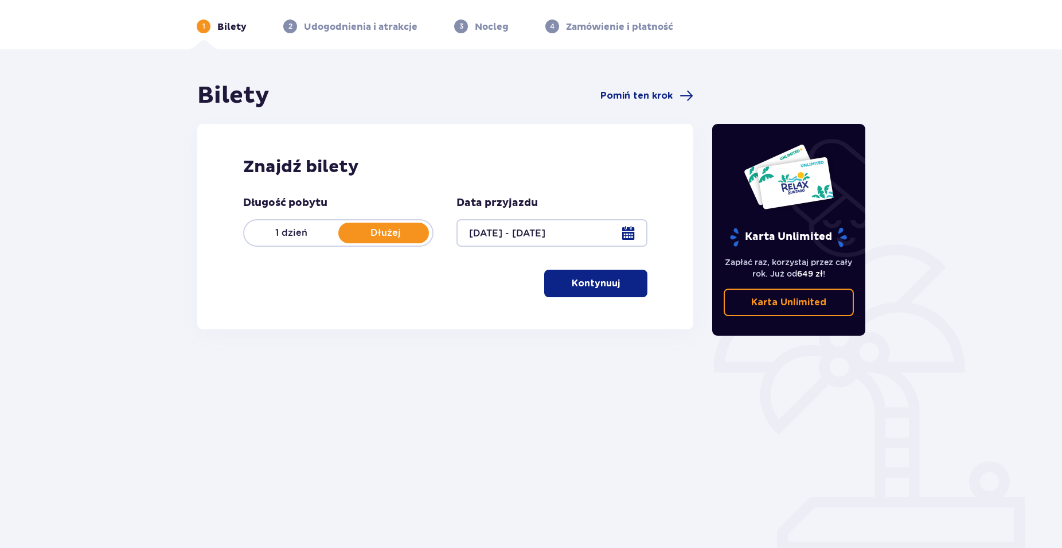
scroll to position [41, 0]
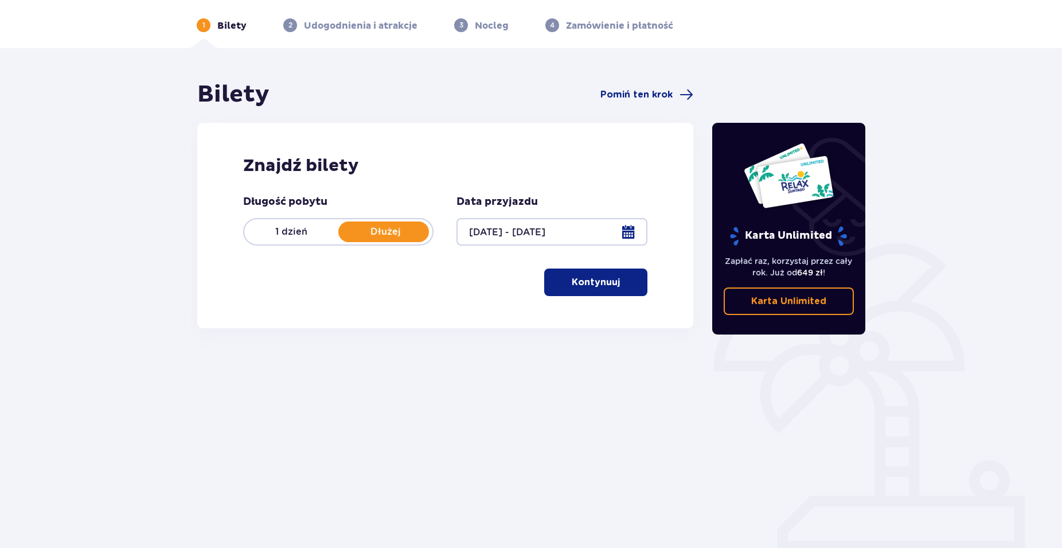
click at [572, 289] on button "Kontynuuj" at bounding box center [595, 282] width 103 height 28
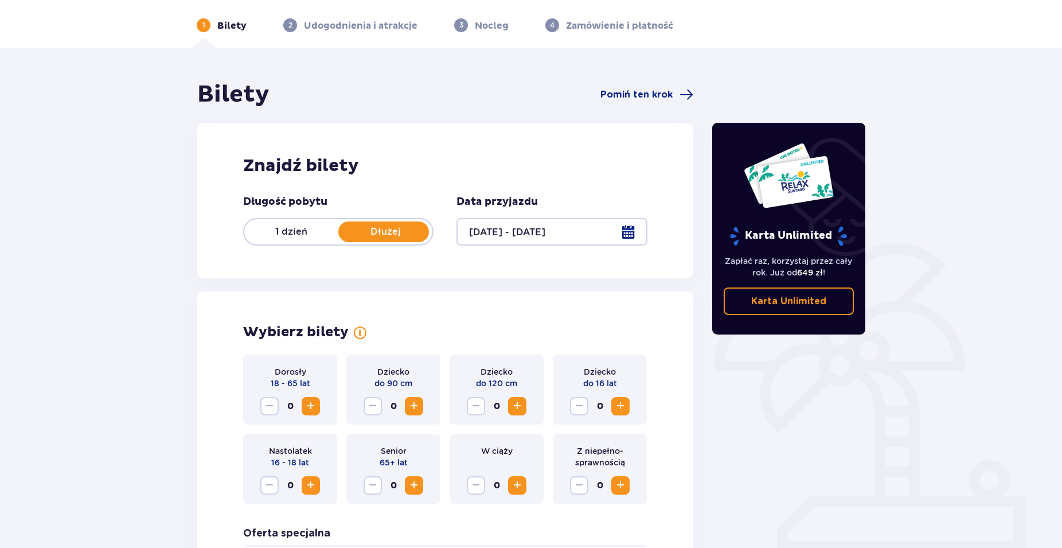
scroll to position [213, 0]
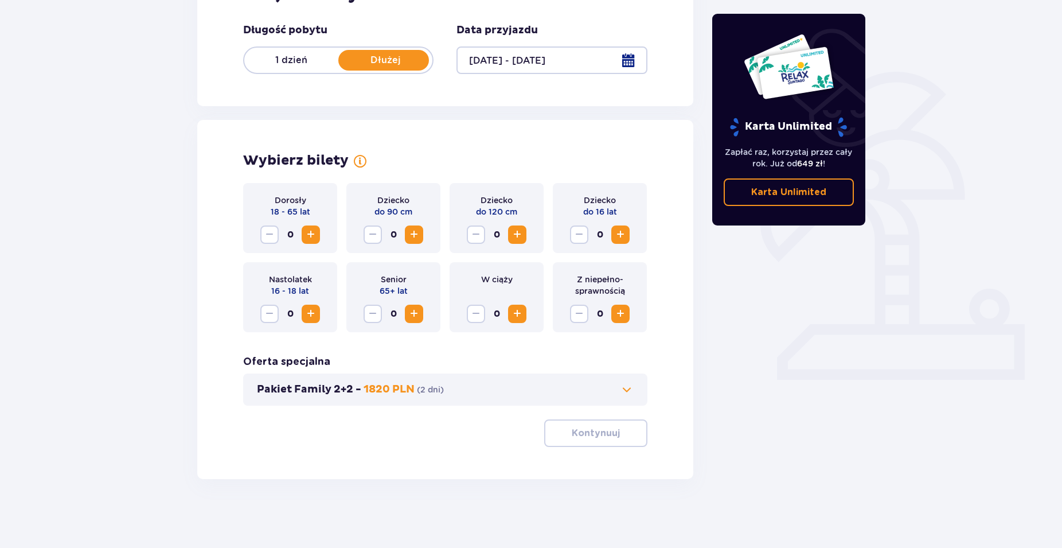
click at [318, 236] on button "Zwiększ" at bounding box center [311, 234] width 18 height 18
click at [574, 418] on div "Dorosły 18 - 65 lat 1 Dziecko do 90 cm 0 Dziecko do 120 cm 0 Dziecko do 16 lat …" at bounding box center [445, 315] width 404 height 264
click at [575, 425] on button "Kontynuuj" at bounding box center [595, 433] width 103 height 28
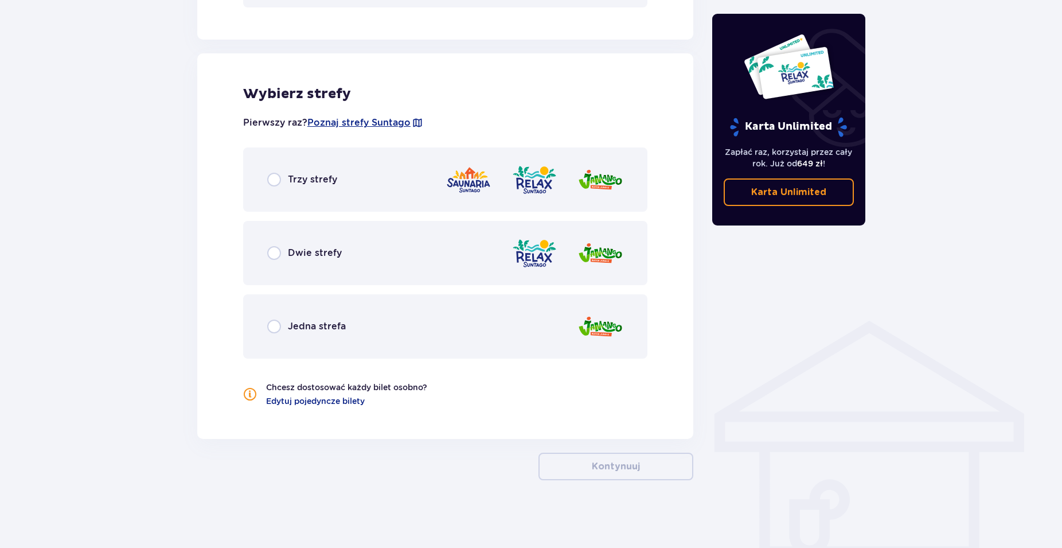
scroll to position [612, 0]
click at [271, 323] on input "radio" at bounding box center [274, 325] width 14 height 14
radio input "true"
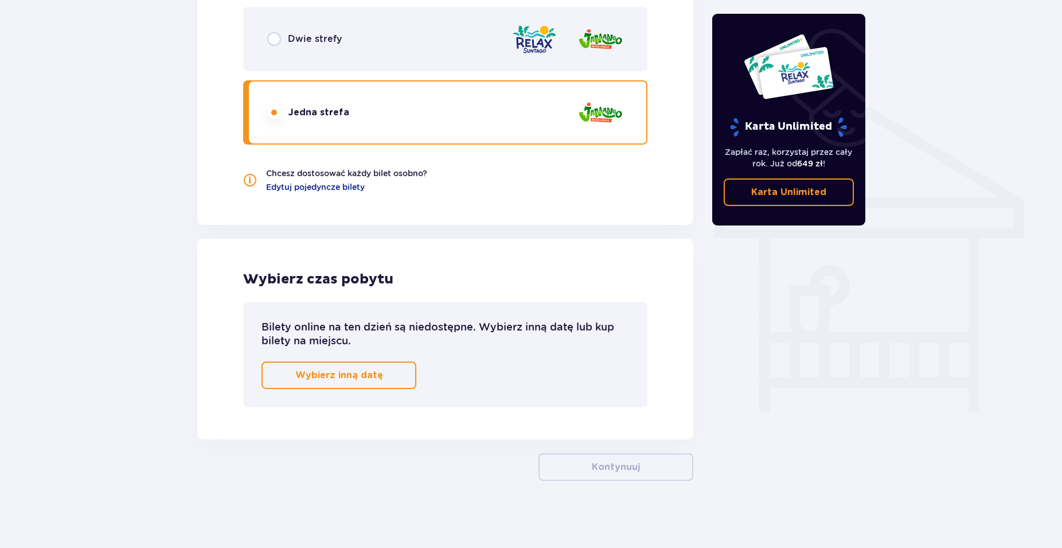
scroll to position [826, 0]
click at [351, 372] on p "Wybierz inną datę" at bounding box center [339, 373] width 88 height 13
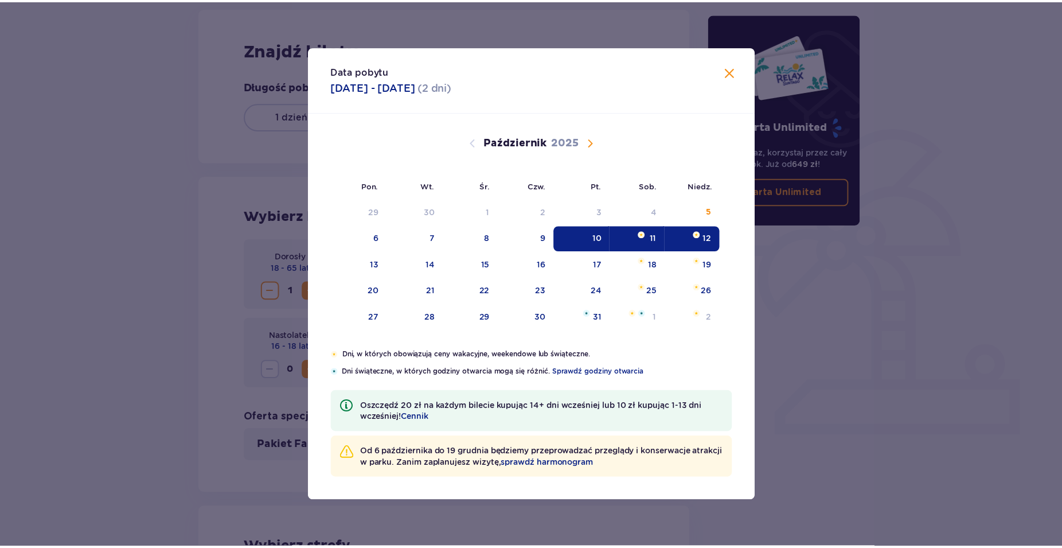
scroll to position [150, 0]
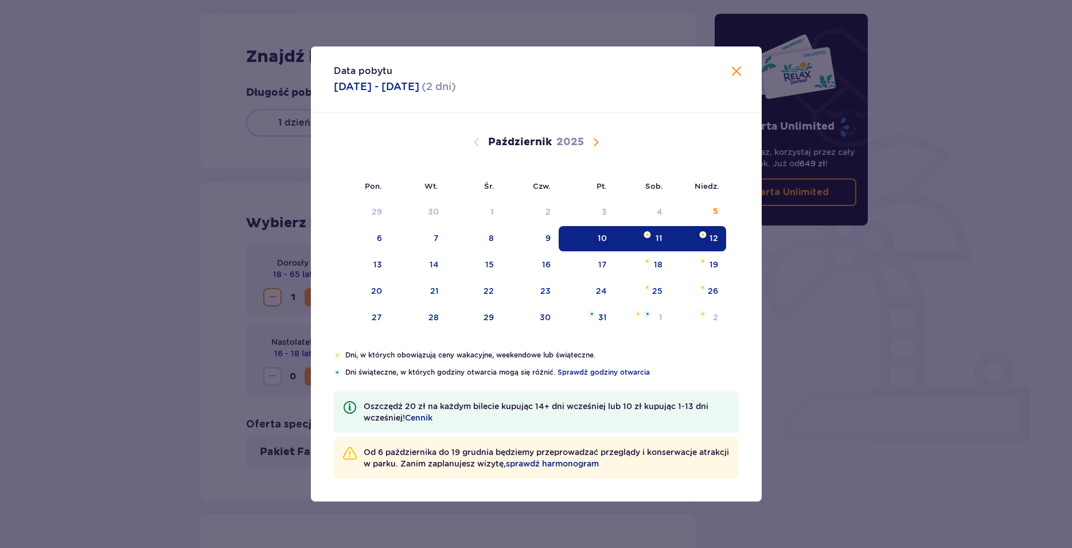
drag, startPoint x: 740, startPoint y: 81, endPoint x: 731, endPoint y: 87, distance: 10.0
click at [731, 87] on div "Data pobytu 10.10.2025 - 12.10.2025 ( 2 dni )" at bounding box center [536, 79] width 451 height 66
drag, startPoint x: 730, startPoint y: 84, endPoint x: 732, endPoint y: 76, distance: 7.6
click at [730, 81] on div "Data pobytu 10.10.2025 - 12.10.2025 ( 2 dni )" at bounding box center [536, 79] width 451 height 66
click at [735, 68] on span "Zamknij" at bounding box center [736, 72] width 14 height 14
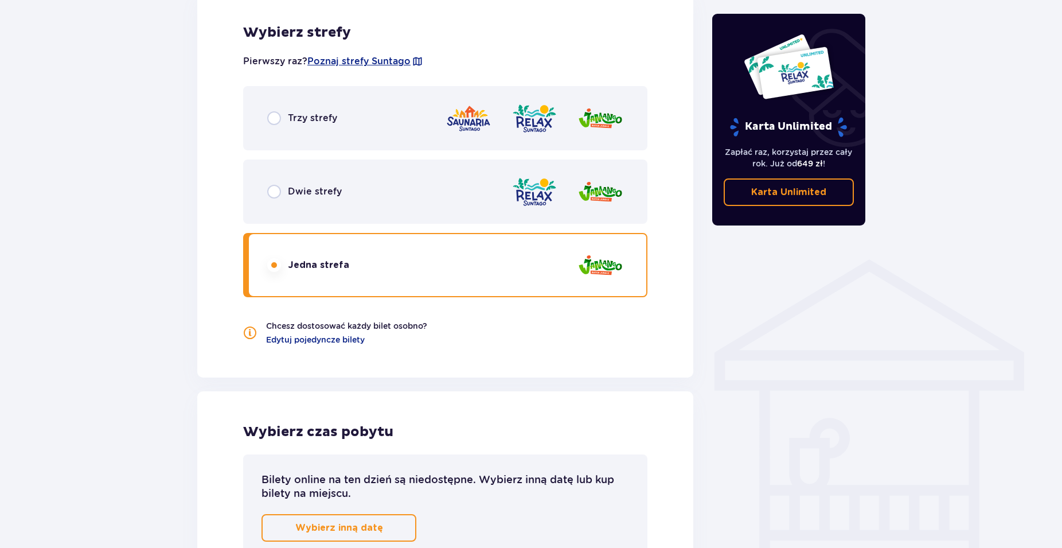
scroll to position [802, 0]
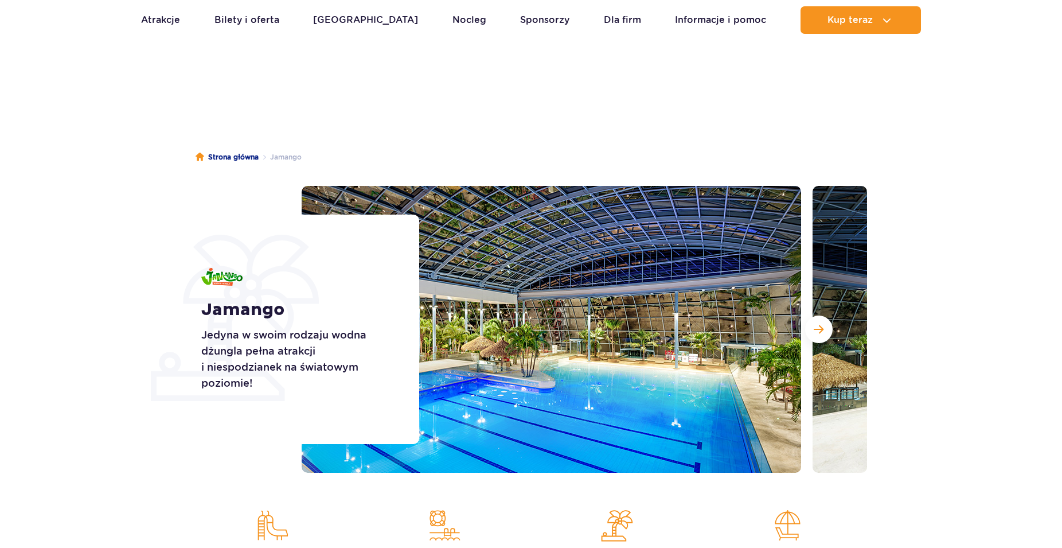
scroll to position [1930, 0]
